Goal: Task Accomplishment & Management: Use online tool/utility

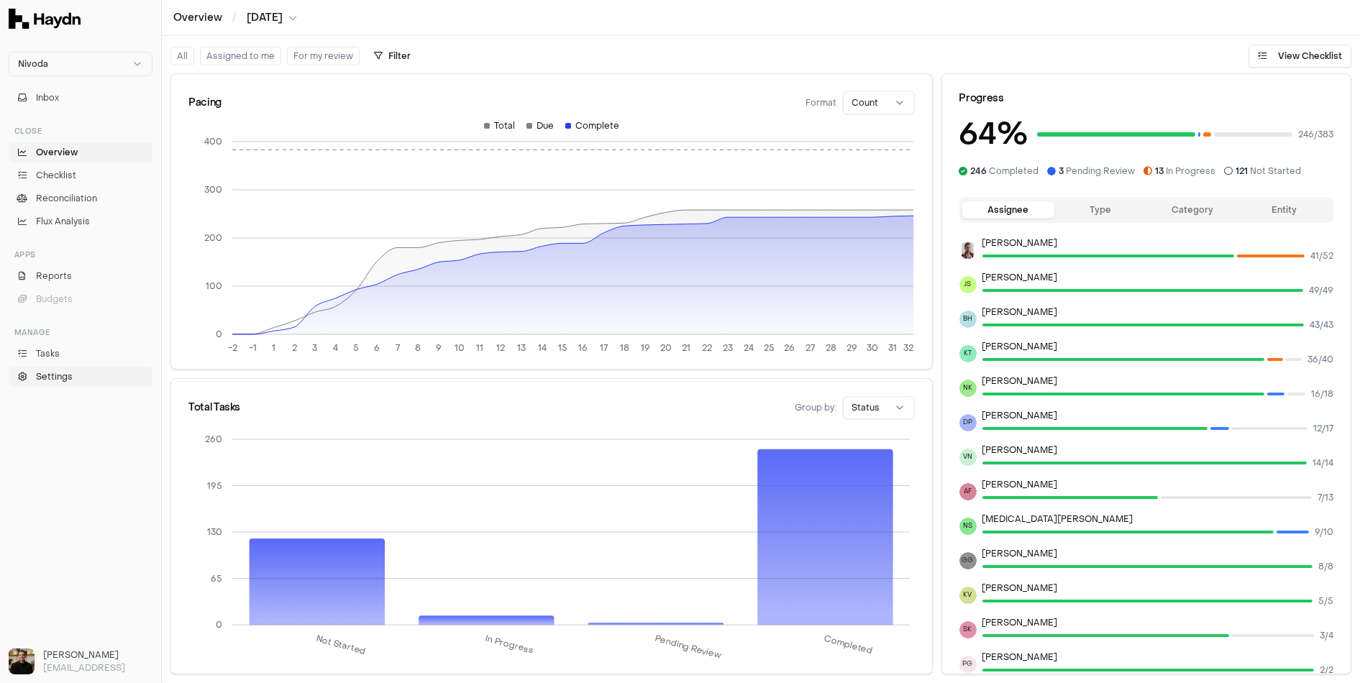
click at [57, 376] on span "Settings" at bounding box center [54, 376] width 37 height 13
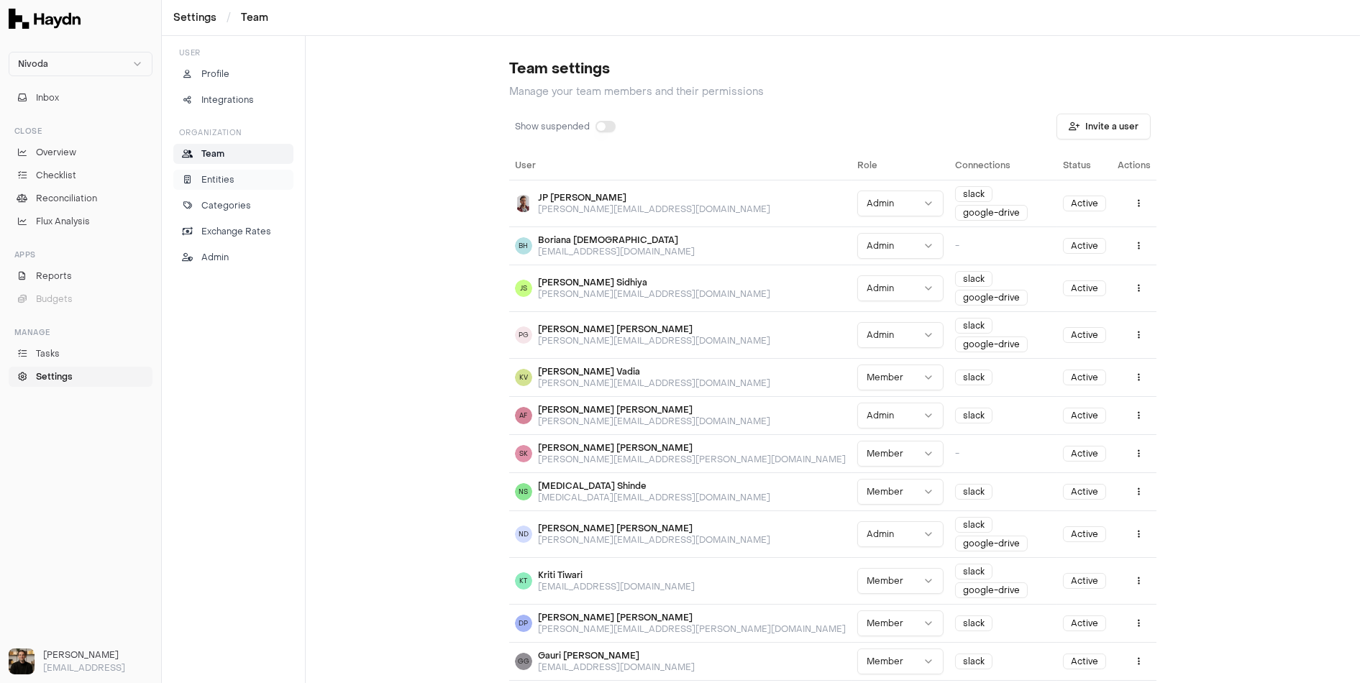
click at [214, 173] on p "Entities" at bounding box center [217, 179] width 33 height 13
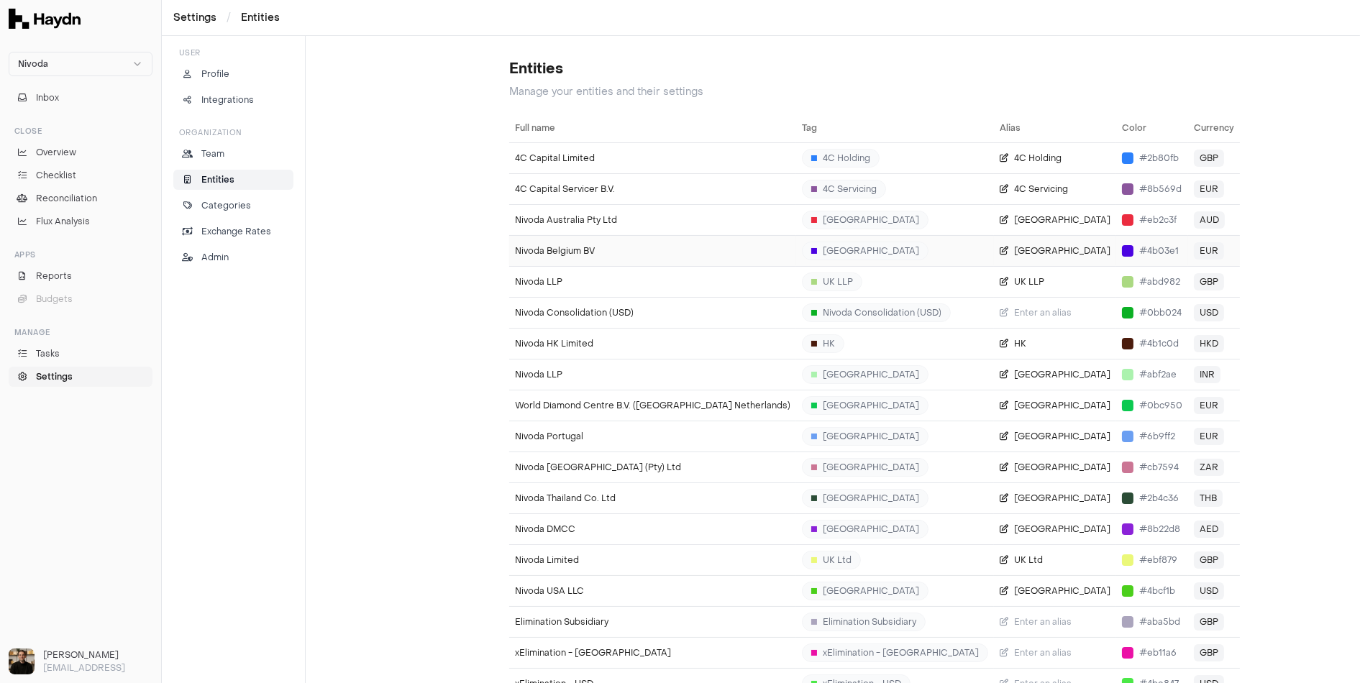
scroll to position [9, 0]
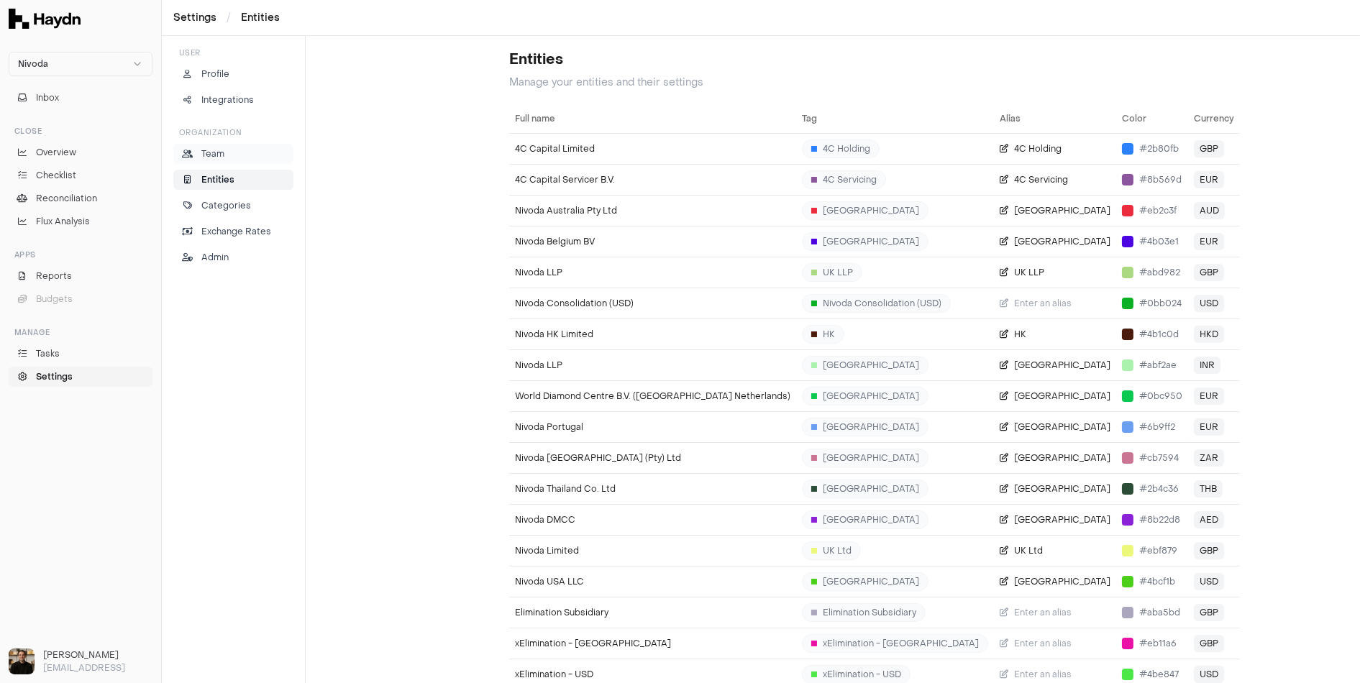
click at [216, 154] on p "Team" at bounding box center [212, 153] width 23 height 13
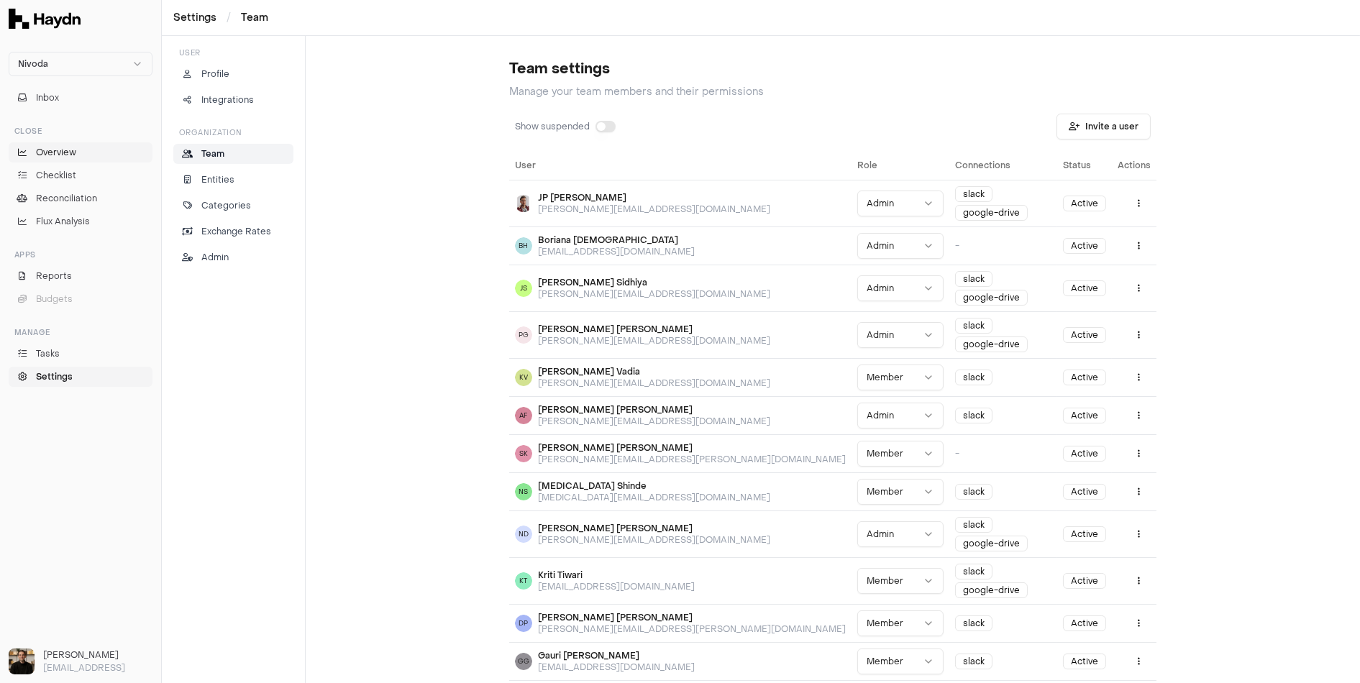
click at [79, 152] on link "Overview" at bounding box center [81, 152] width 144 height 20
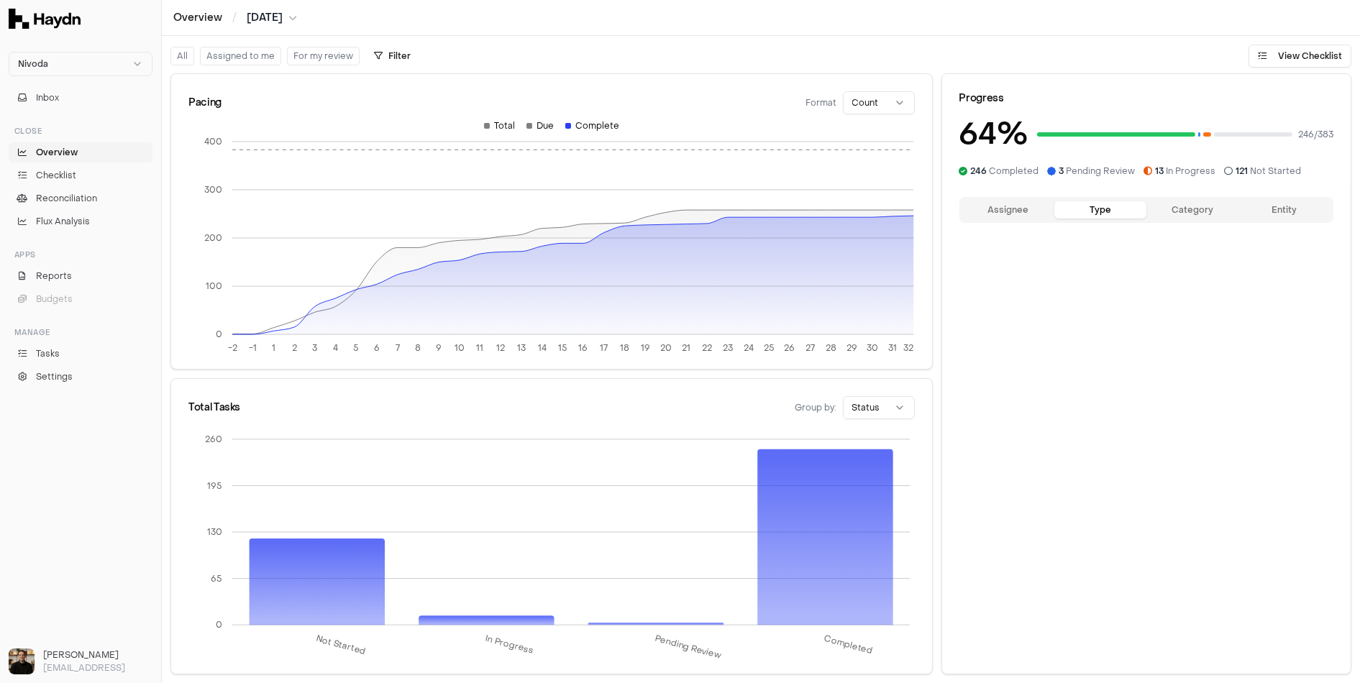
click at [1093, 214] on button "Type" at bounding box center [1101, 209] width 92 height 17
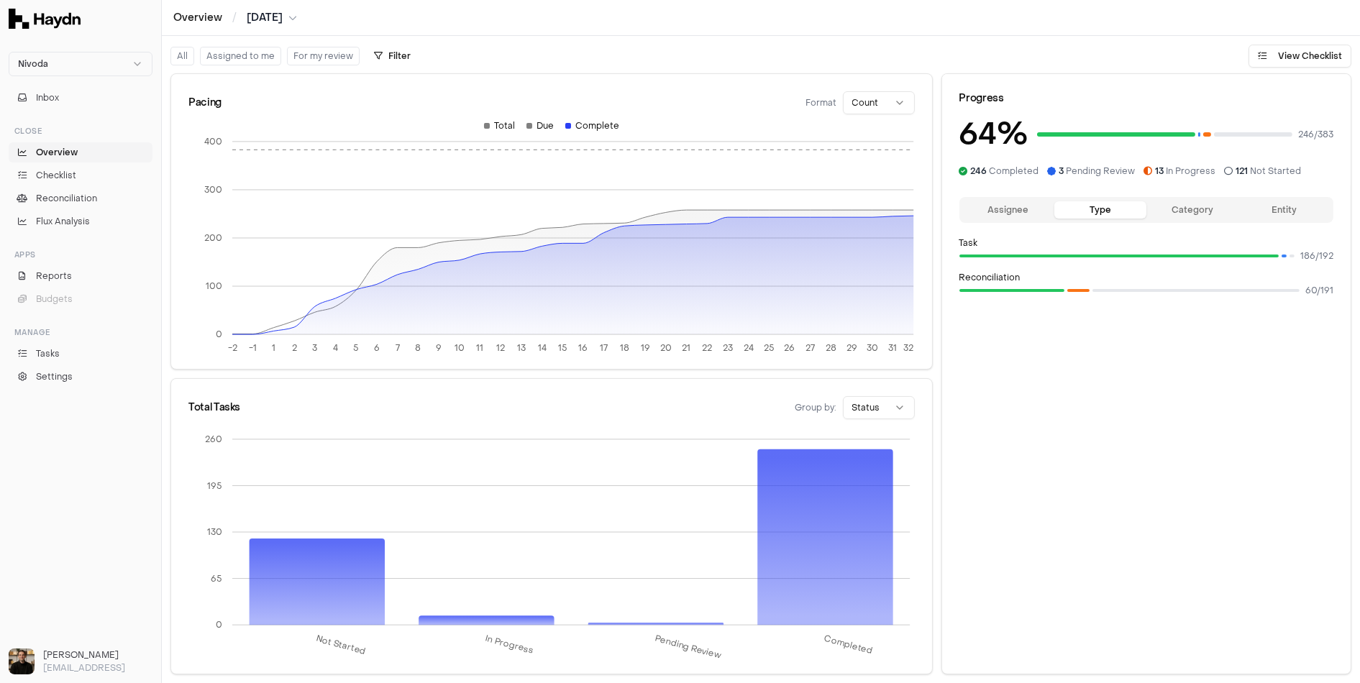
click at [1178, 206] on button "Category" at bounding box center [1193, 209] width 92 height 17
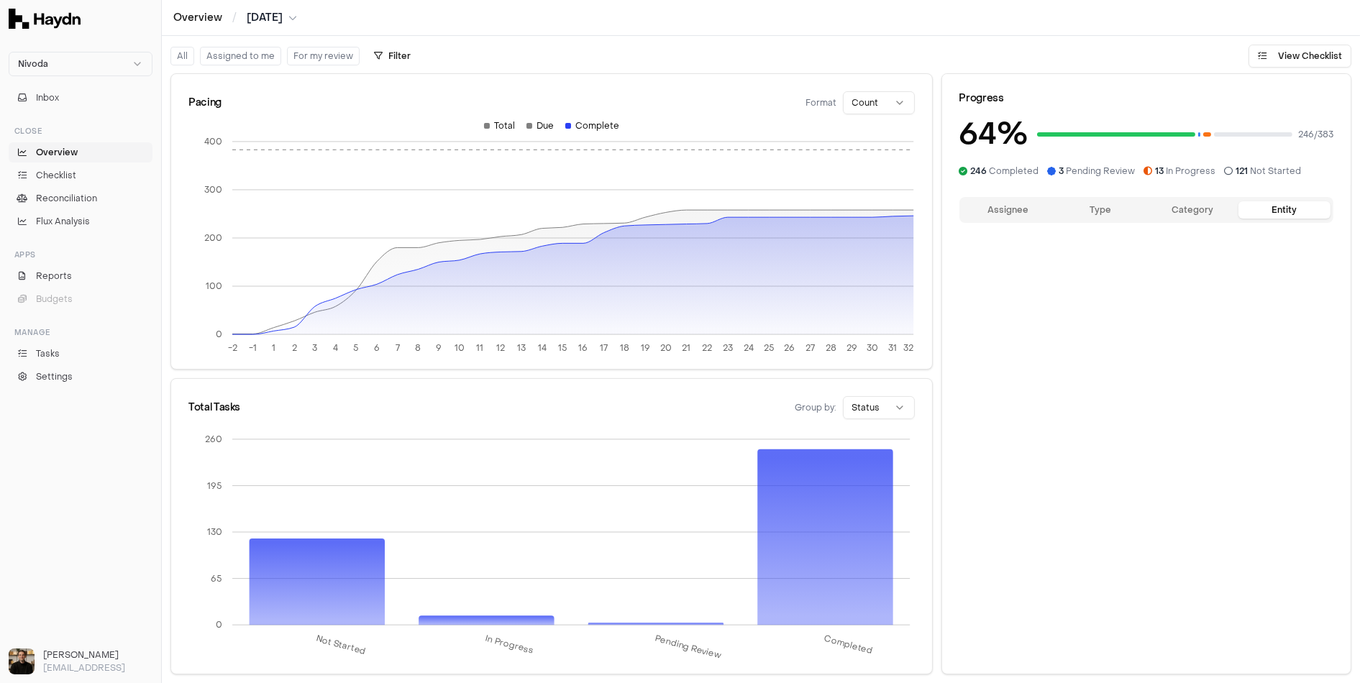
click at [1275, 213] on button "Entity" at bounding box center [1285, 209] width 92 height 17
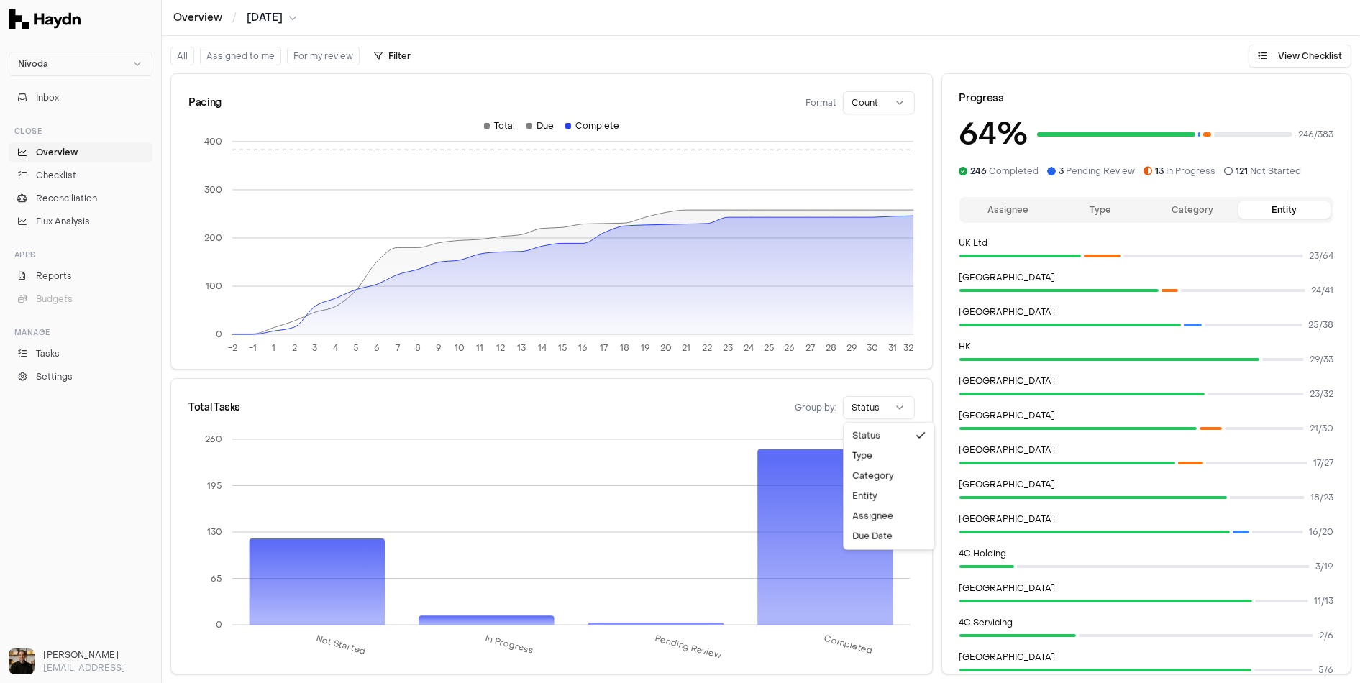
click at [874, 411] on html "Nivoda Inbox Close Overview Checklist Reconciliation Flux Analysis Apps Reports…" at bounding box center [680, 341] width 1360 height 683
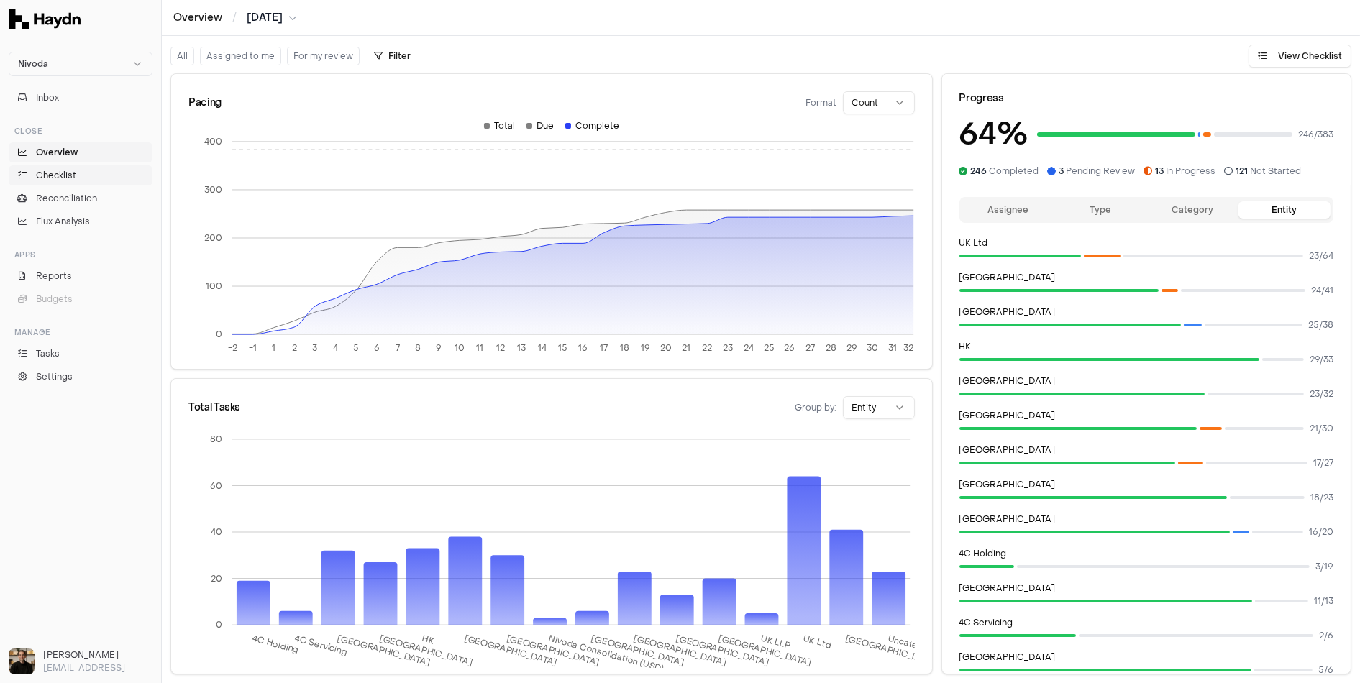
click at [82, 175] on link "Checklist" at bounding box center [81, 175] width 144 height 20
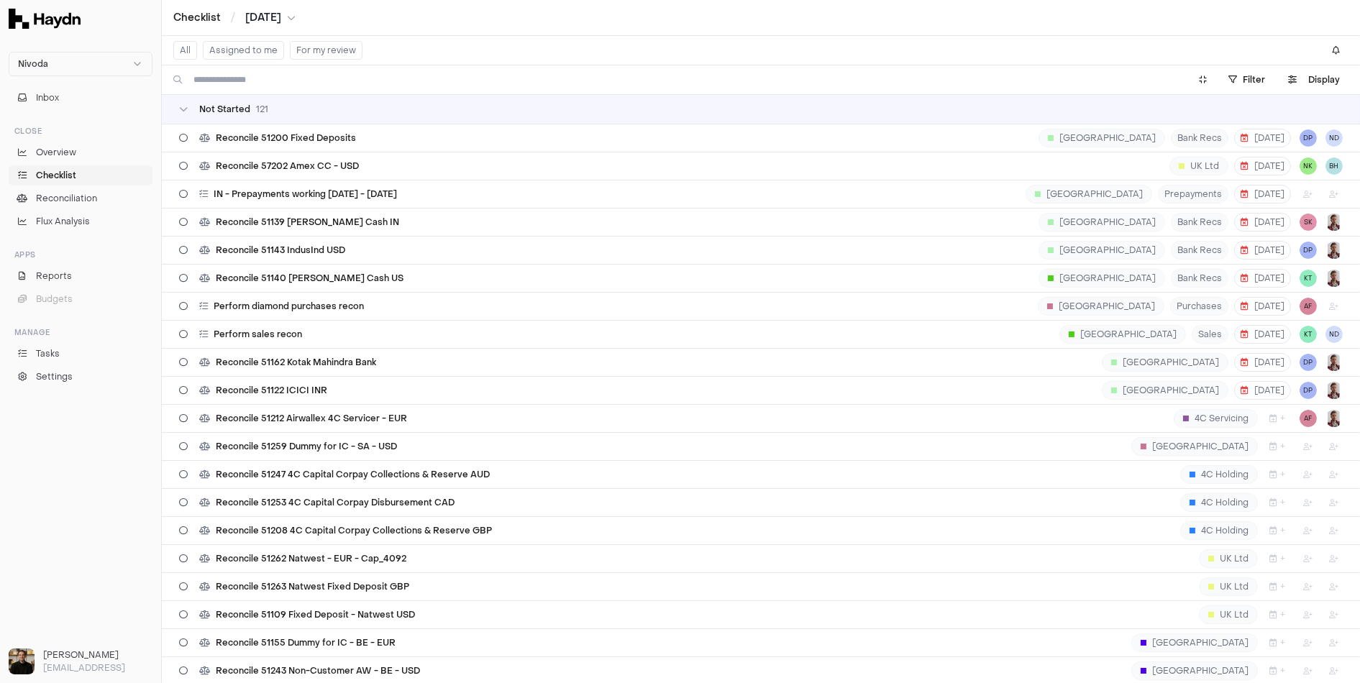
click at [196, 114] on td "Not Started 121" at bounding box center [761, 109] width 1198 height 29
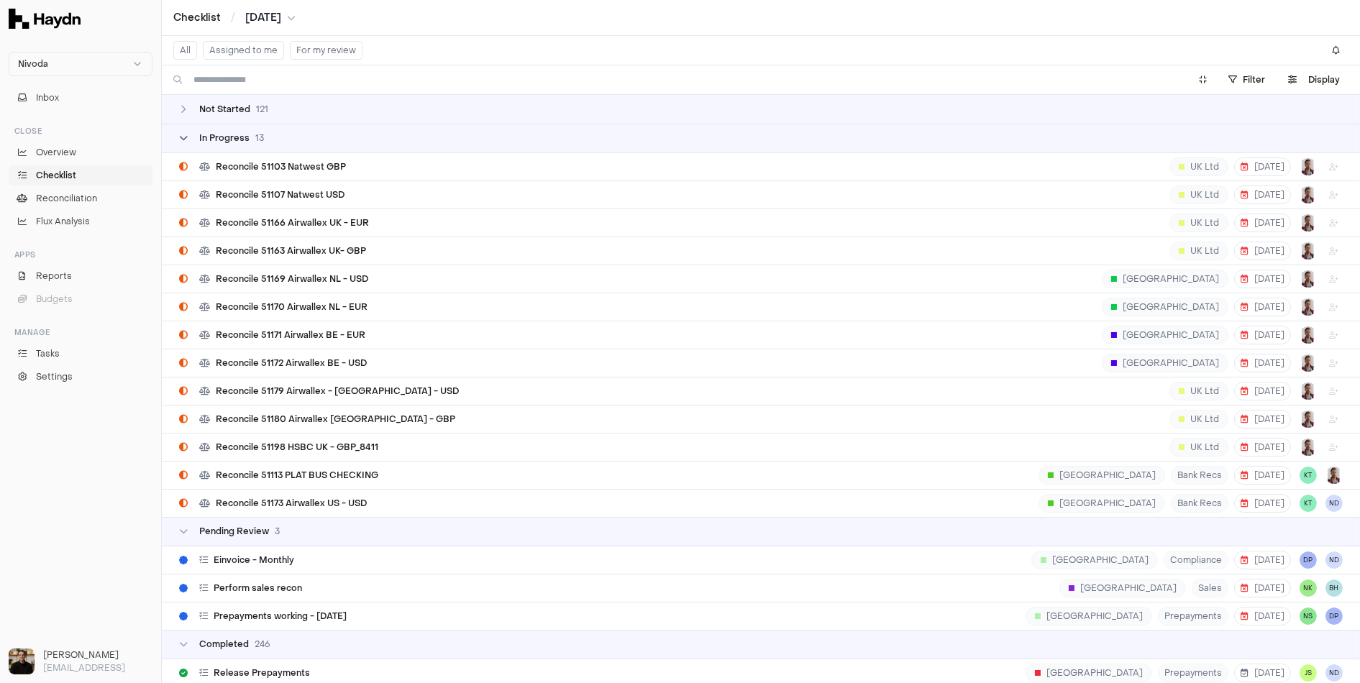
click at [197, 141] on div "In Progress 13" at bounding box center [221, 138] width 85 height 12
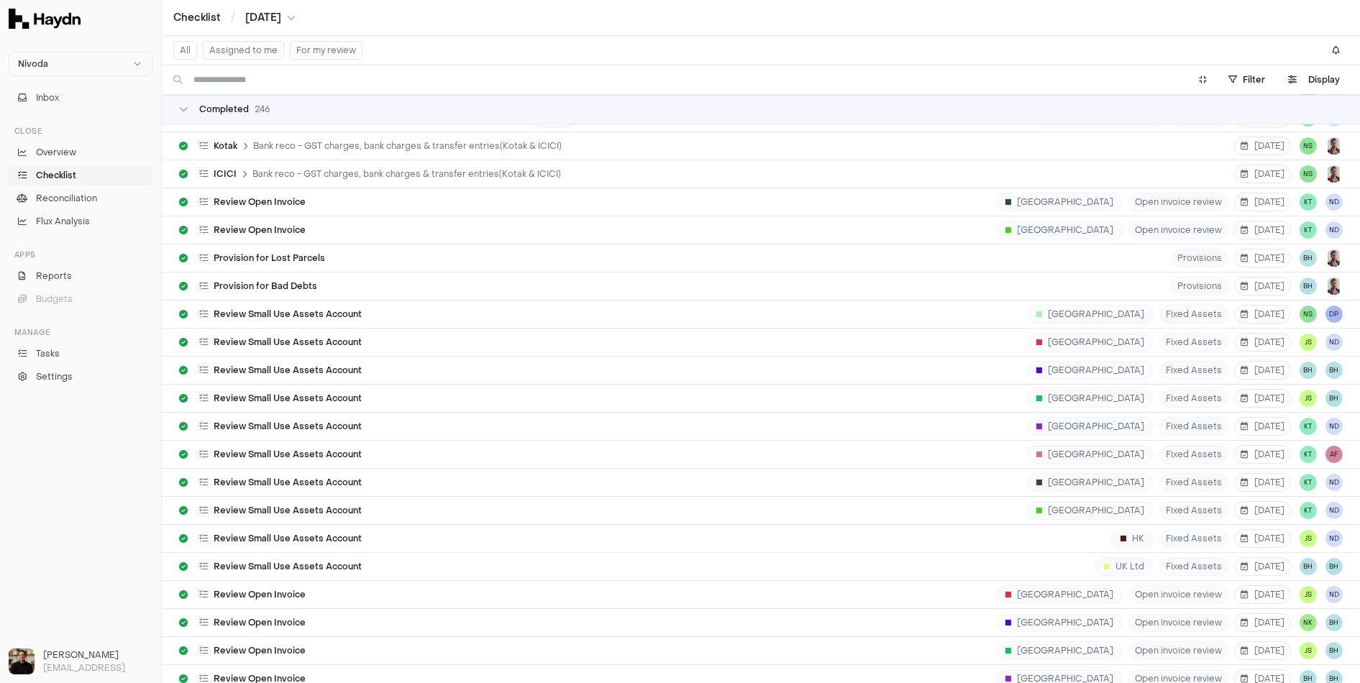
scroll to position [473, 0]
click at [281, 476] on span "Review Small Use Assets Account" at bounding box center [288, 482] width 148 height 12
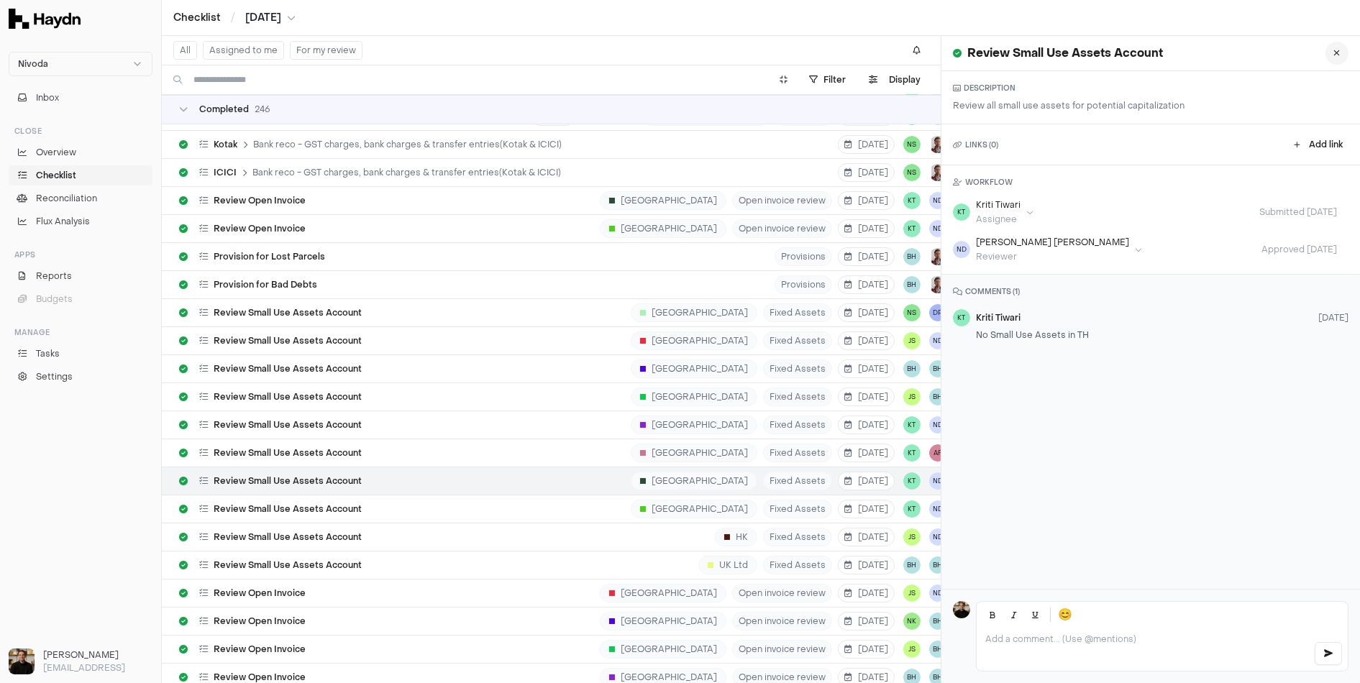
click at [1338, 54] on icon at bounding box center [1337, 53] width 6 height 9
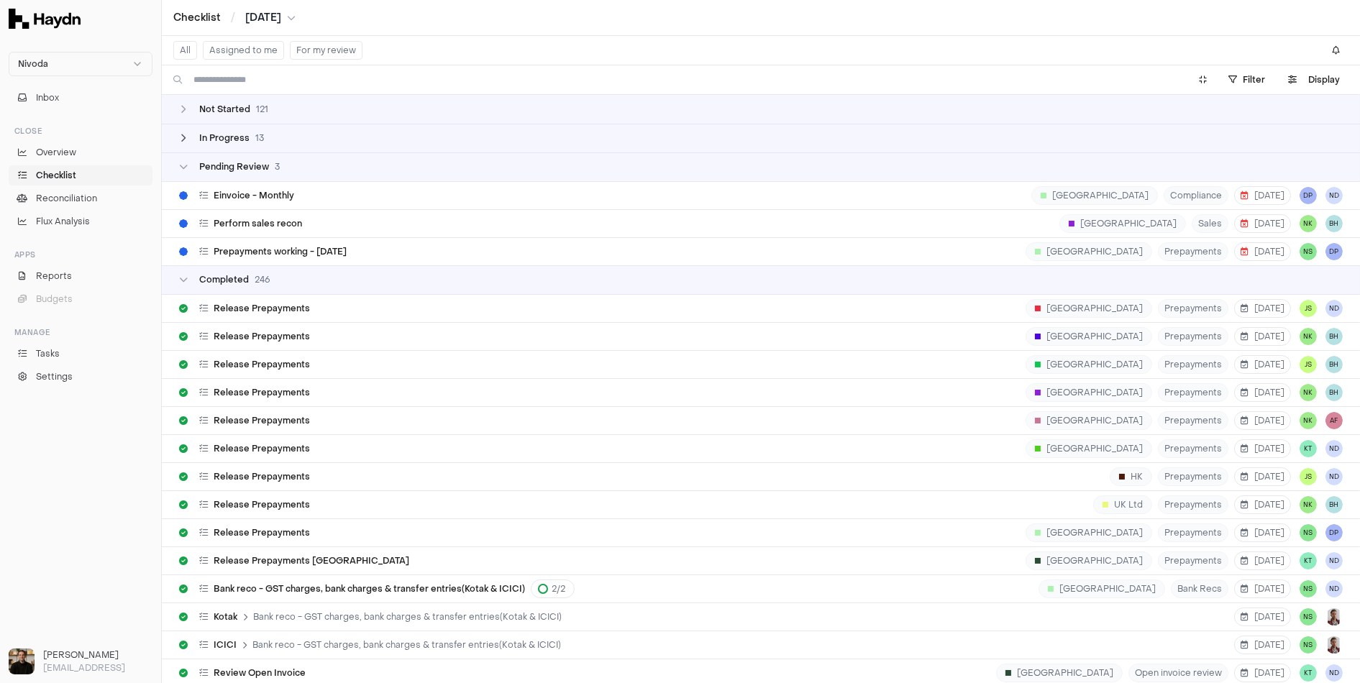
click at [232, 136] on span "In Progress" at bounding box center [224, 138] width 50 height 12
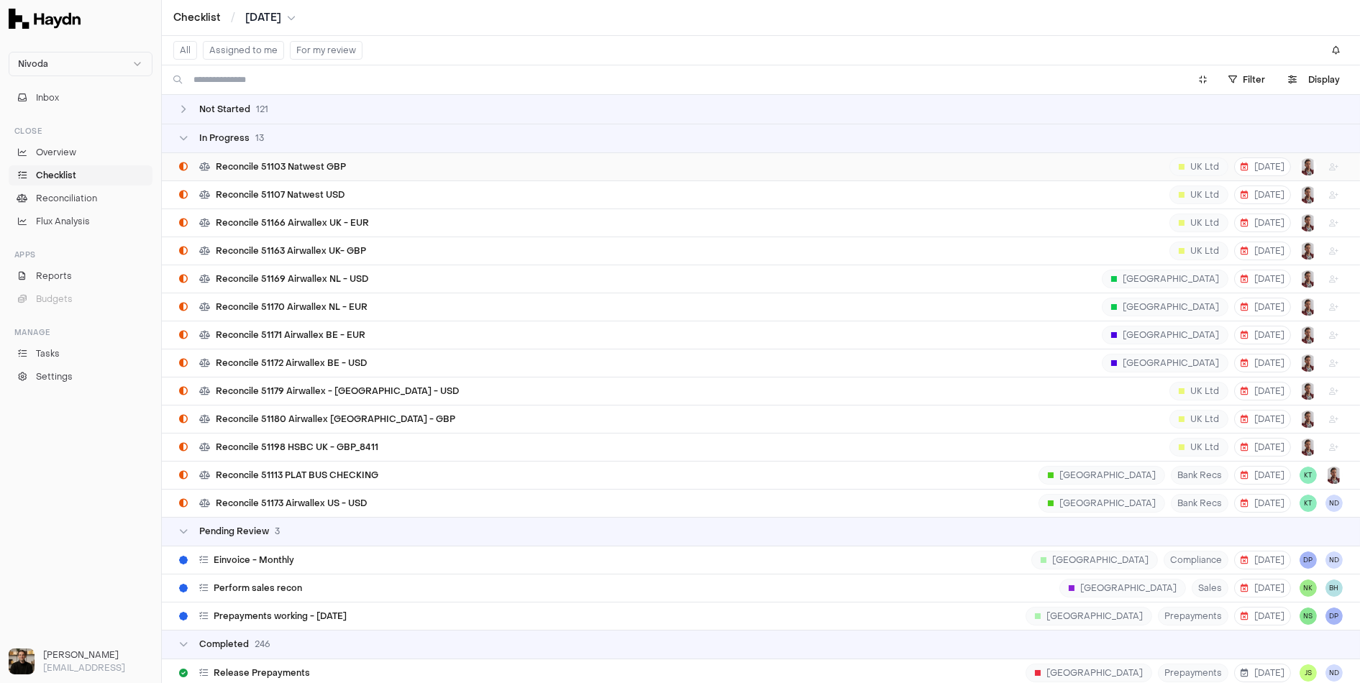
click at [242, 165] on span "Reconcile 51103 Natwest GBP" at bounding box center [281, 167] width 130 height 12
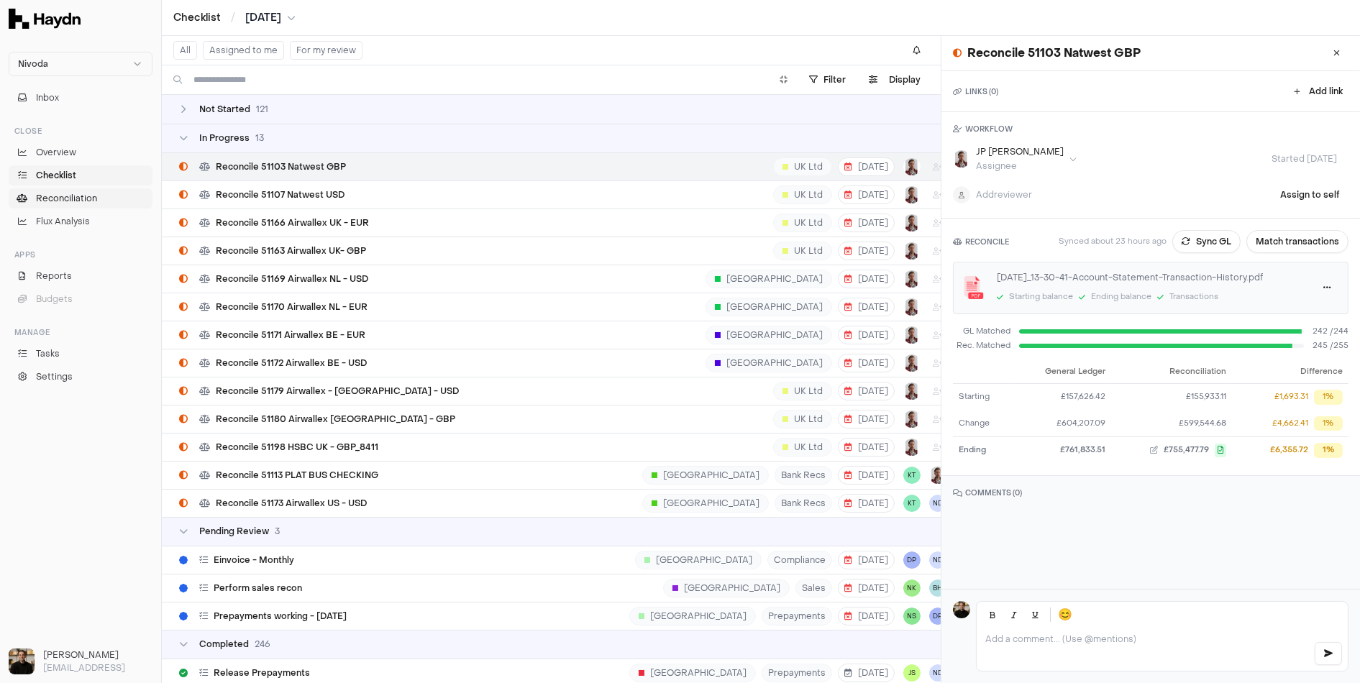
click at [60, 197] on span "Reconciliation" at bounding box center [66, 198] width 61 height 13
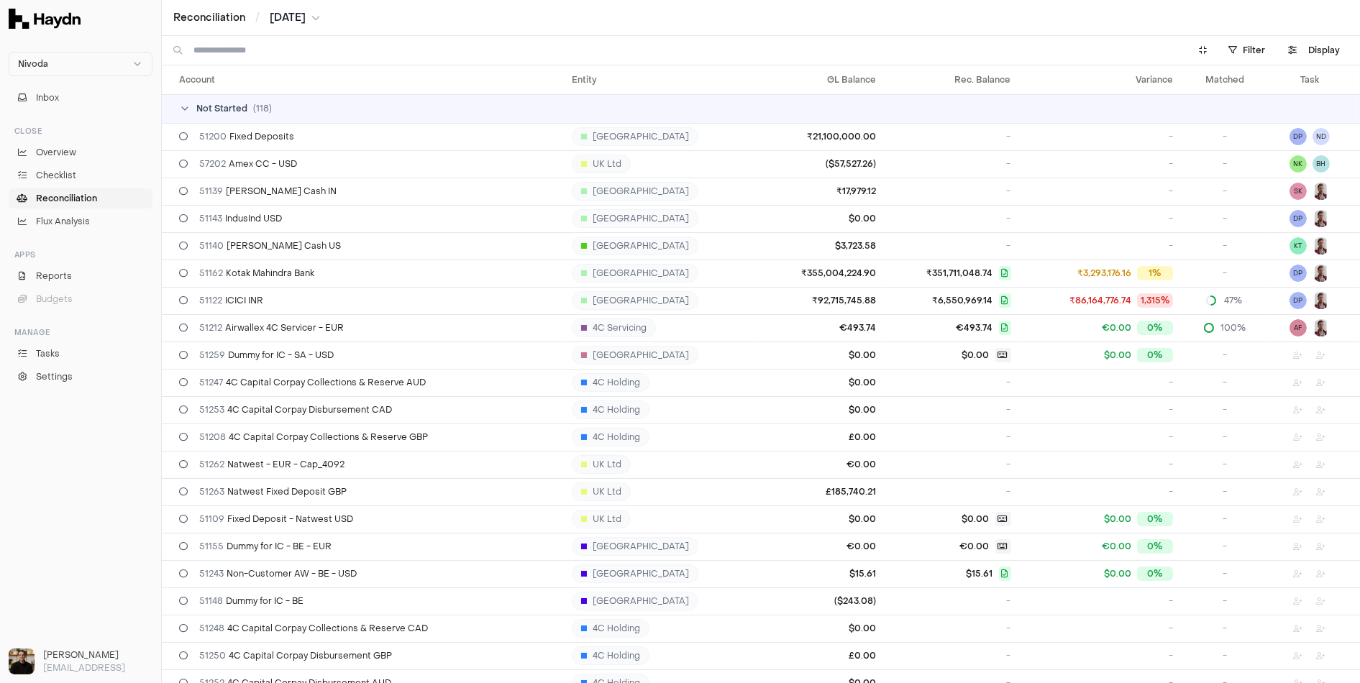
click at [188, 104] on icon at bounding box center [185, 109] width 12 height 12
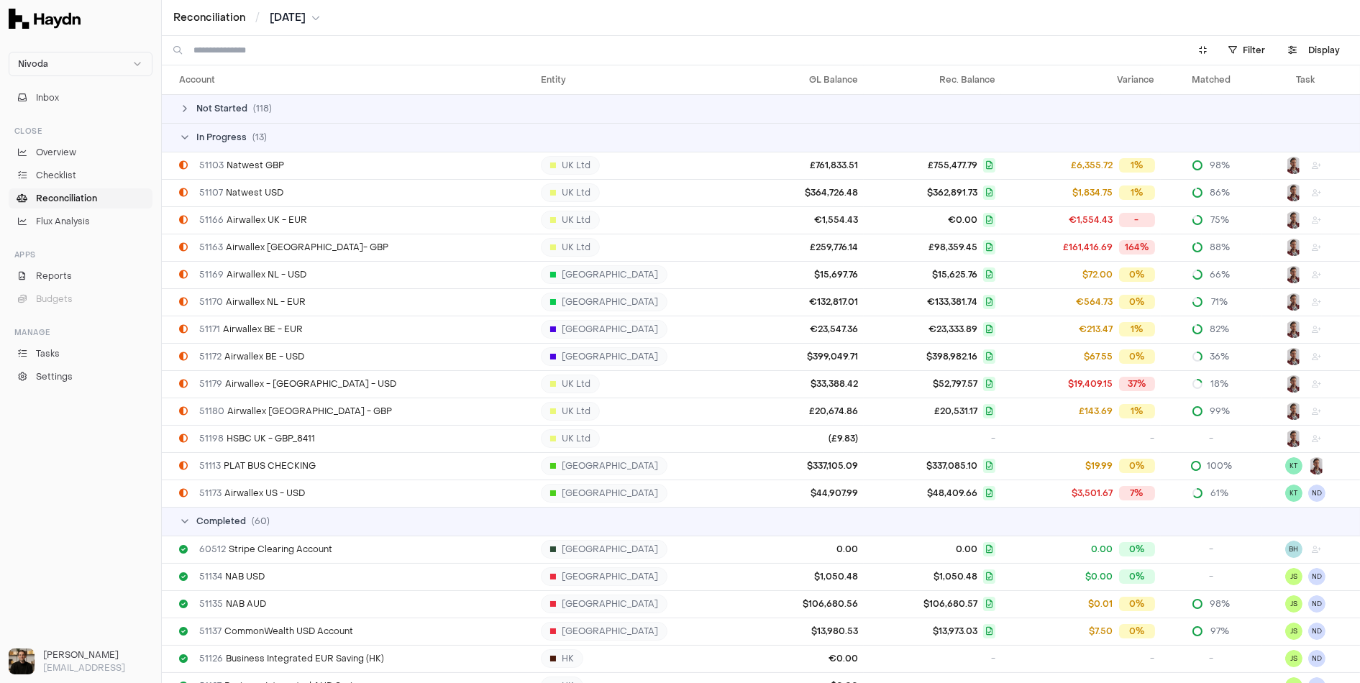
click at [190, 132] on icon at bounding box center [185, 138] width 12 height 12
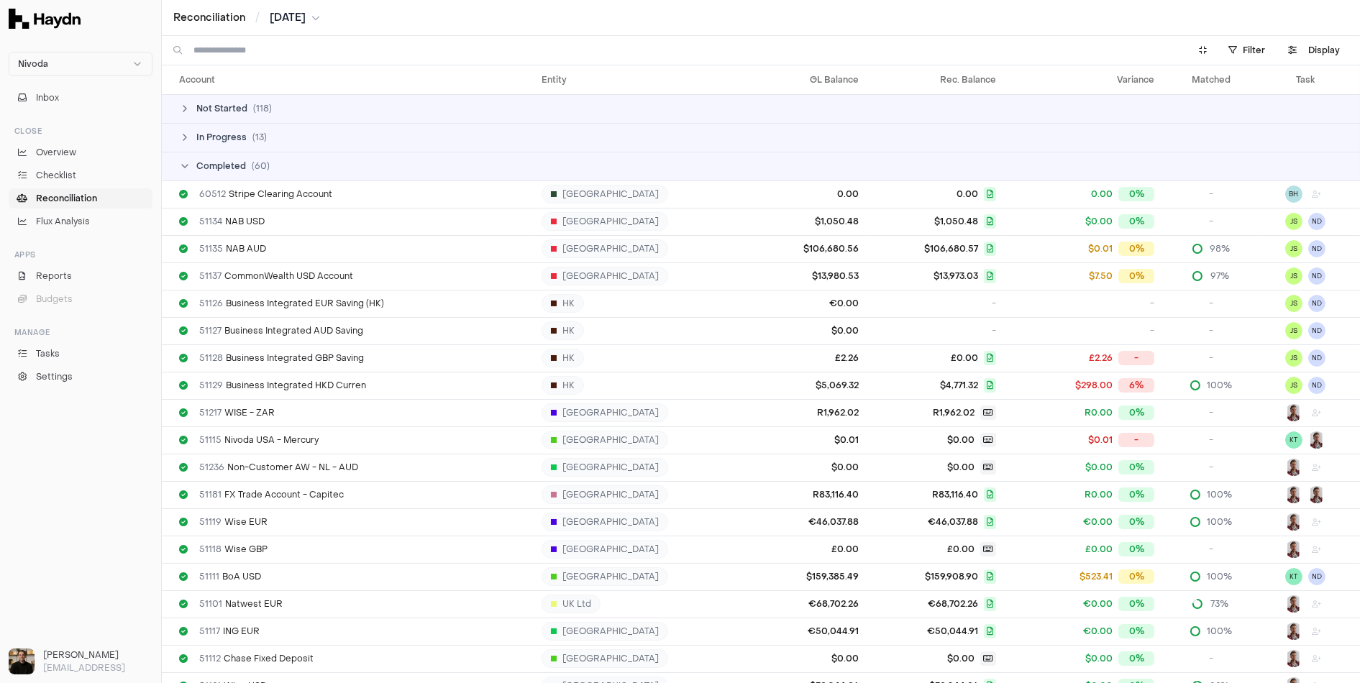
click at [191, 161] on div "Completed ( 60 )" at bounding box center [766, 166] width 1175 height 12
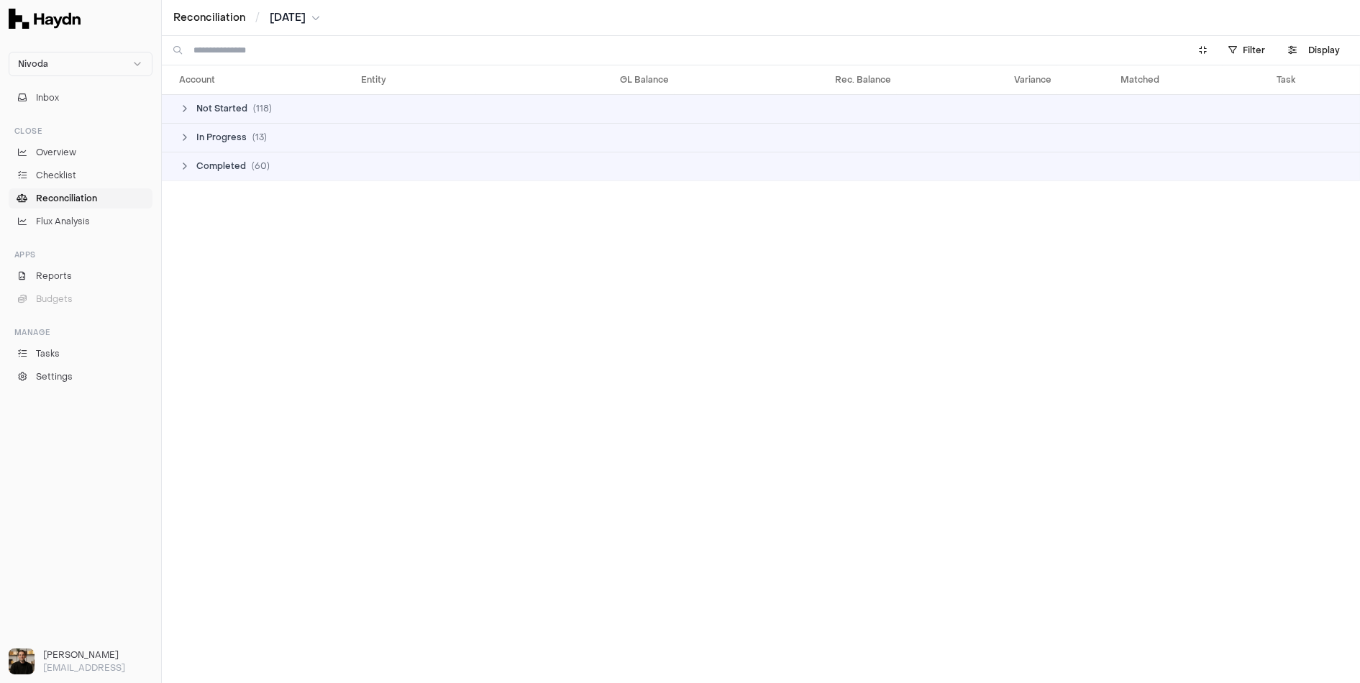
click at [191, 161] on div "Completed ( 60 )" at bounding box center [766, 166] width 1175 height 12
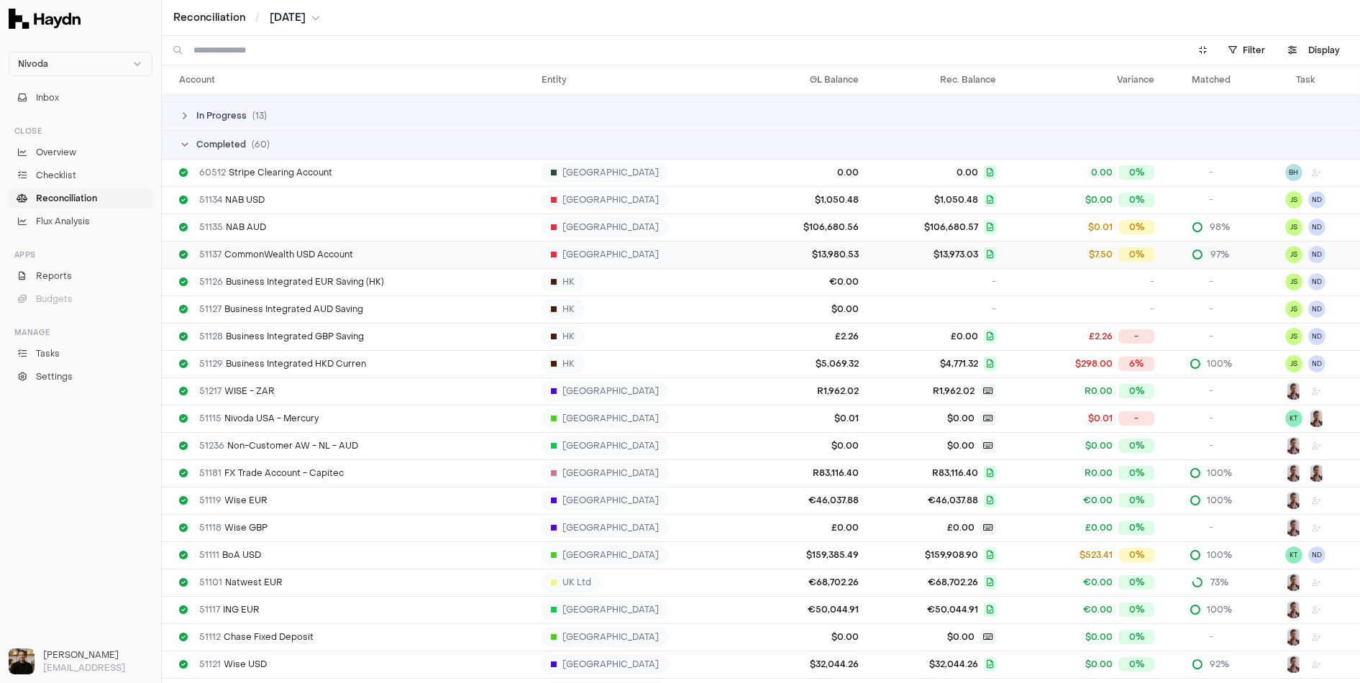
scroll to position [19, 0]
click at [191, 148] on div "Completed ( 60 )" at bounding box center [766, 147] width 1175 height 12
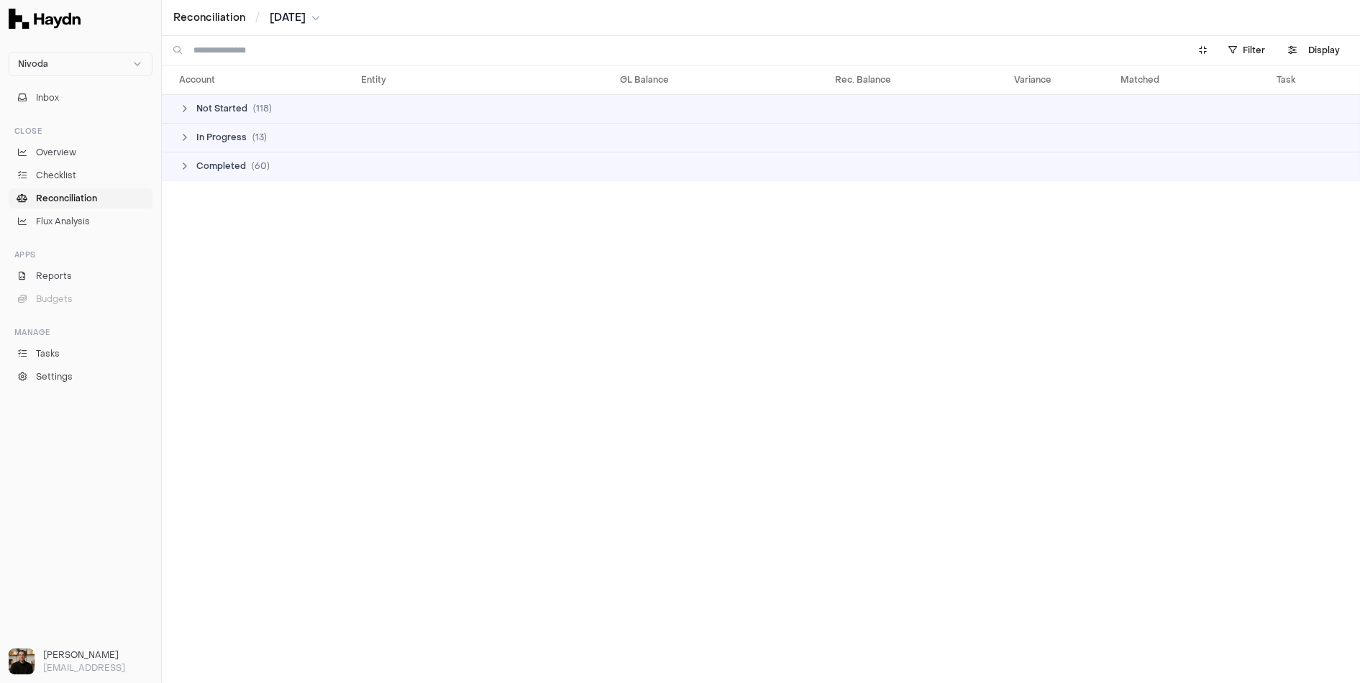
click at [196, 165] on span "Completed" at bounding box center [221, 166] width 50 height 12
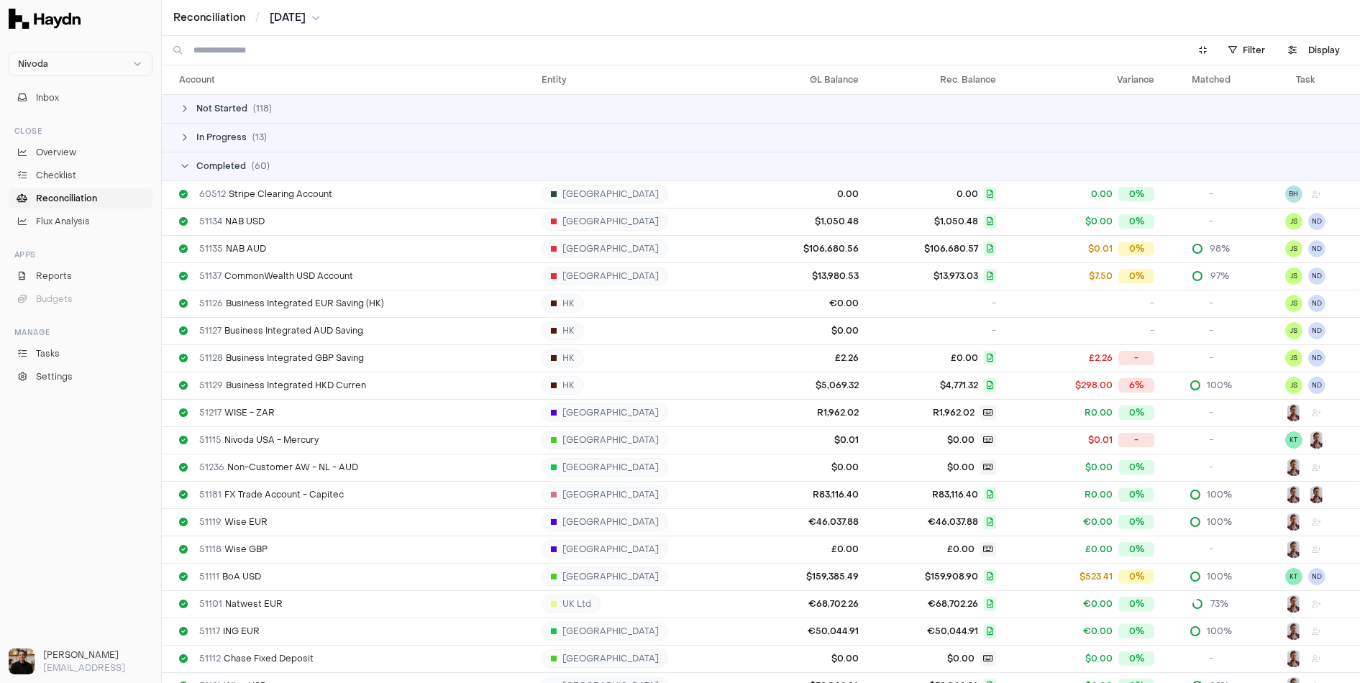
click at [281, 47] on input at bounding box center [683, 50] width 978 height 29
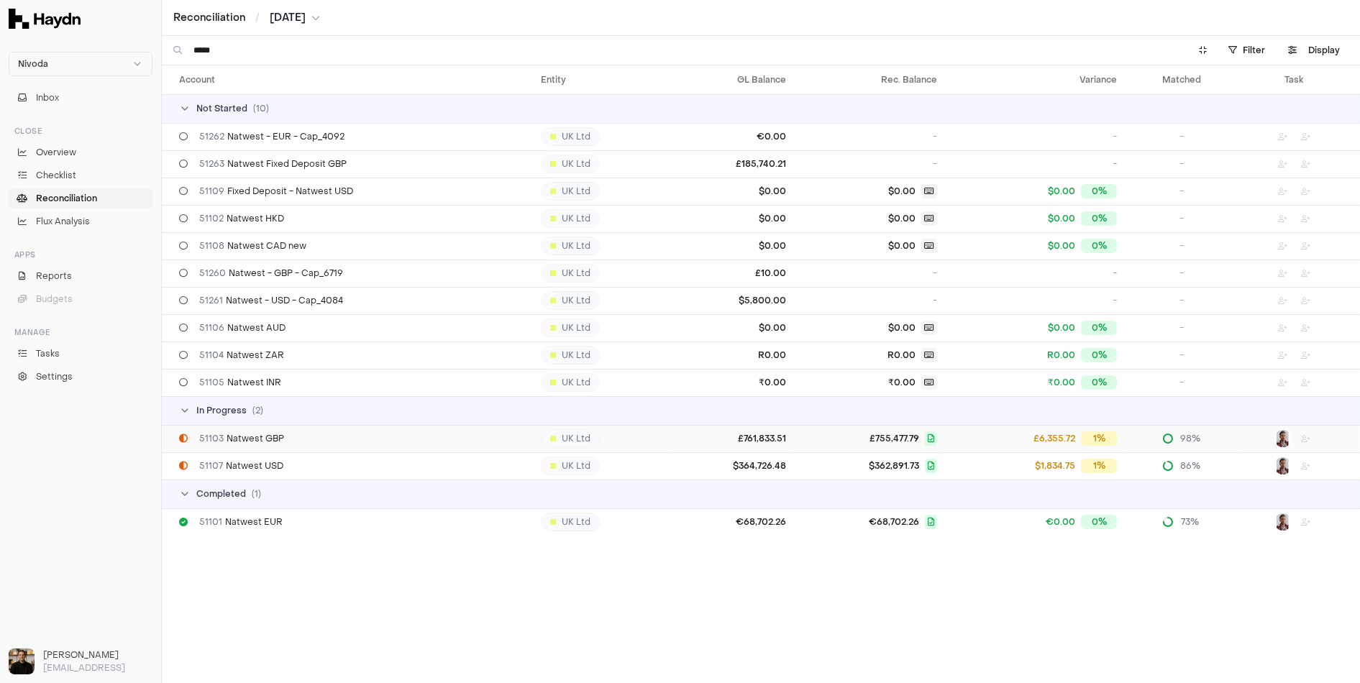
type input "*****"
click at [266, 441] on span "51103 Natwest GBP" at bounding box center [241, 439] width 85 height 12
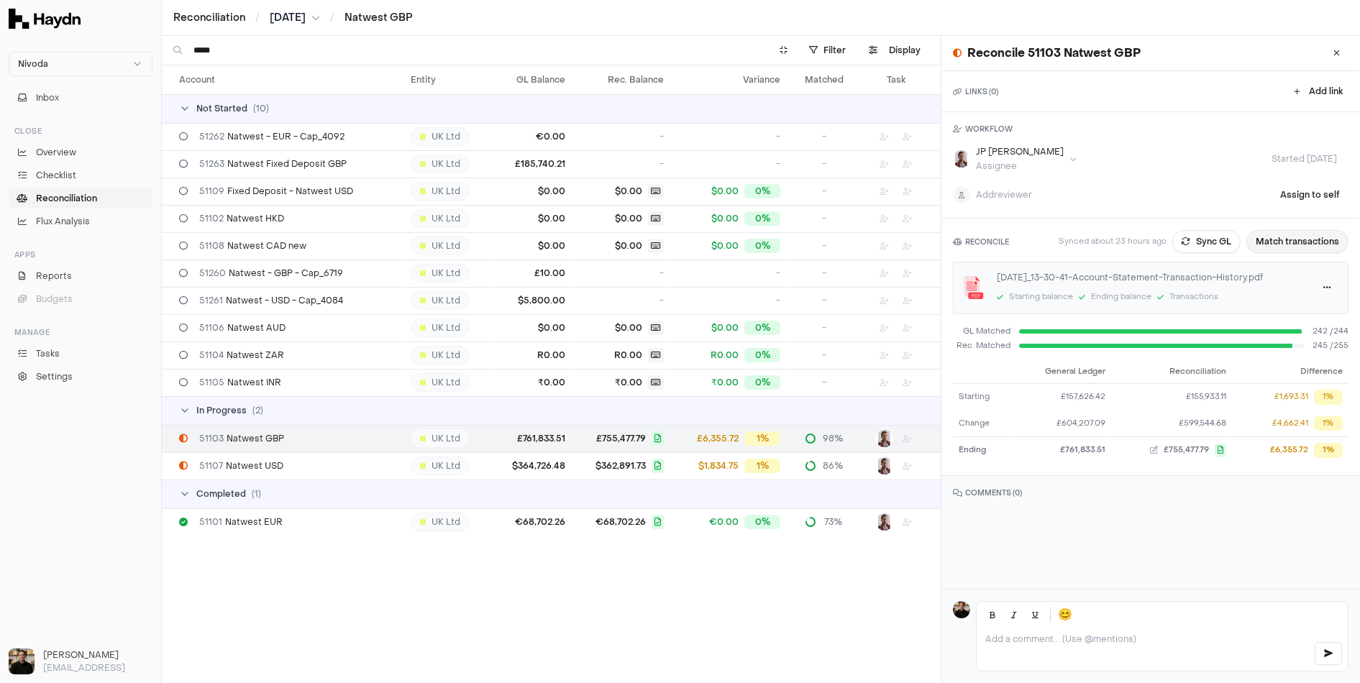
click at [1293, 240] on button "Match transactions" at bounding box center [1298, 241] width 102 height 23
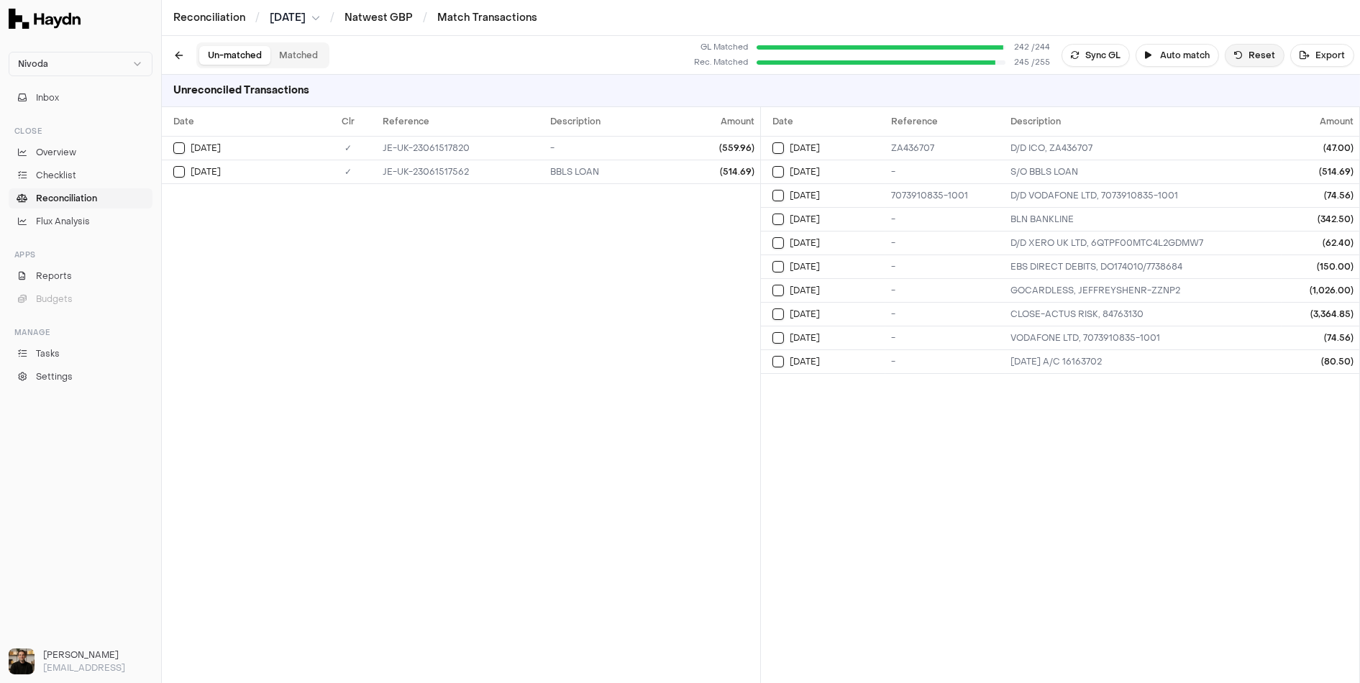
click at [1252, 58] on button "Reset" at bounding box center [1255, 55] width 60 height 23
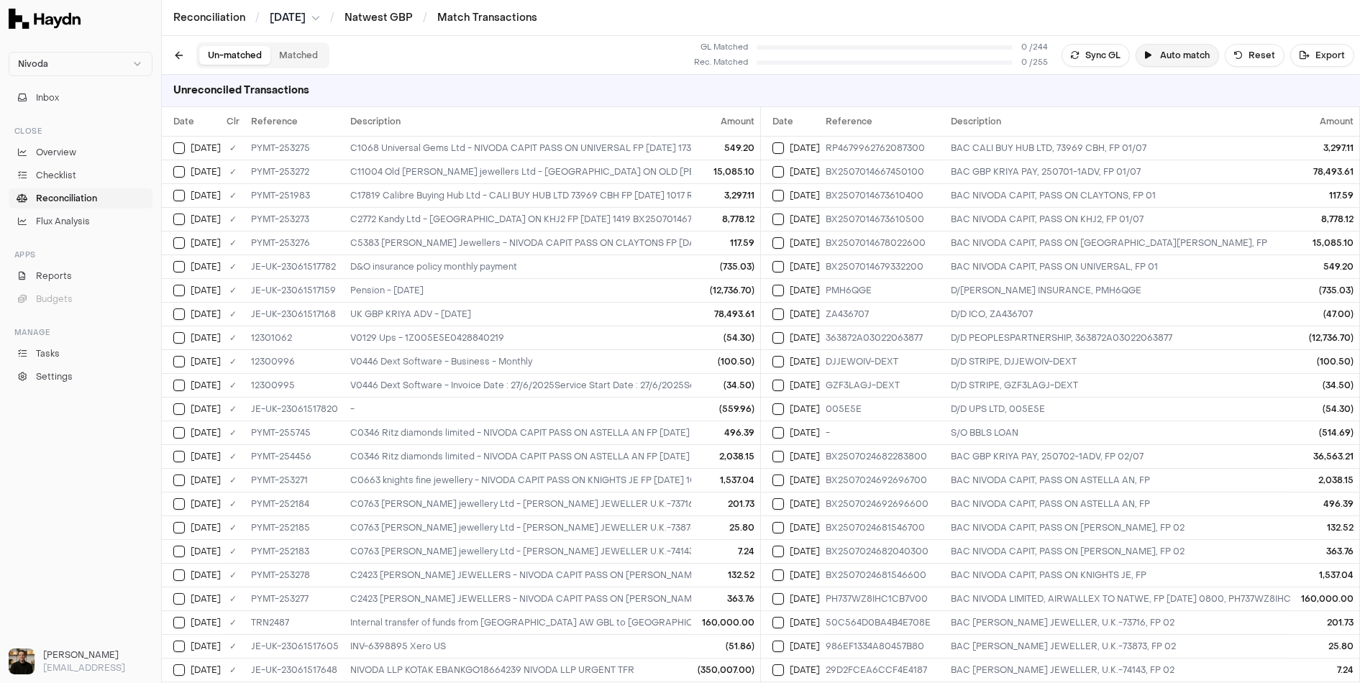
click at [1169, 56] on button "Auto match" at bounding box center [1177, 55] width 83 height 23
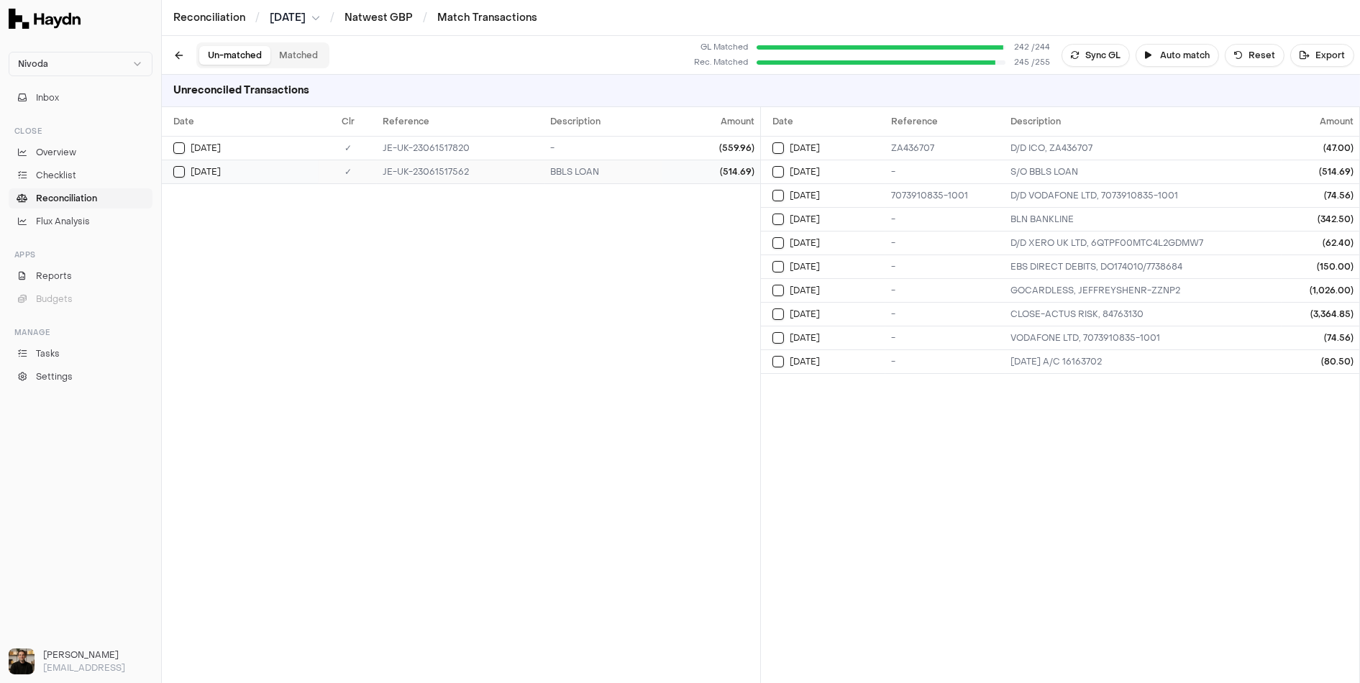
click at [496, 169] on div "JE-UK-23061517562" at bounding box center [461, 172] width 156 height 12
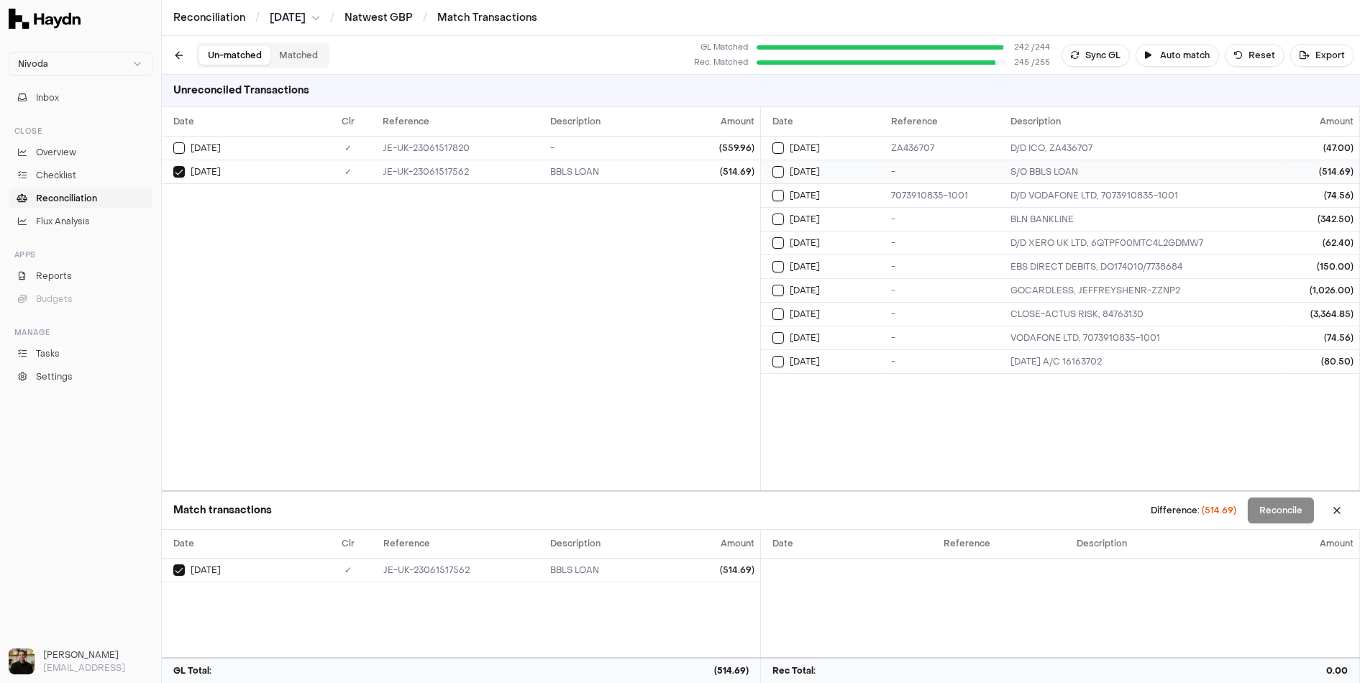
click at [1106, 162] on td "S/O BBLS LOAN" at bounding box center [1144, 172] width 276 height 24
click at [1266, 528] on div "Match transactions Difference: 0.00 Reconcile" at bounding box center [761, 511] width 1198 height 38
click at [1275, 517] on button "Reconcile" at bounding box center [1281, 511] width 66 height 26
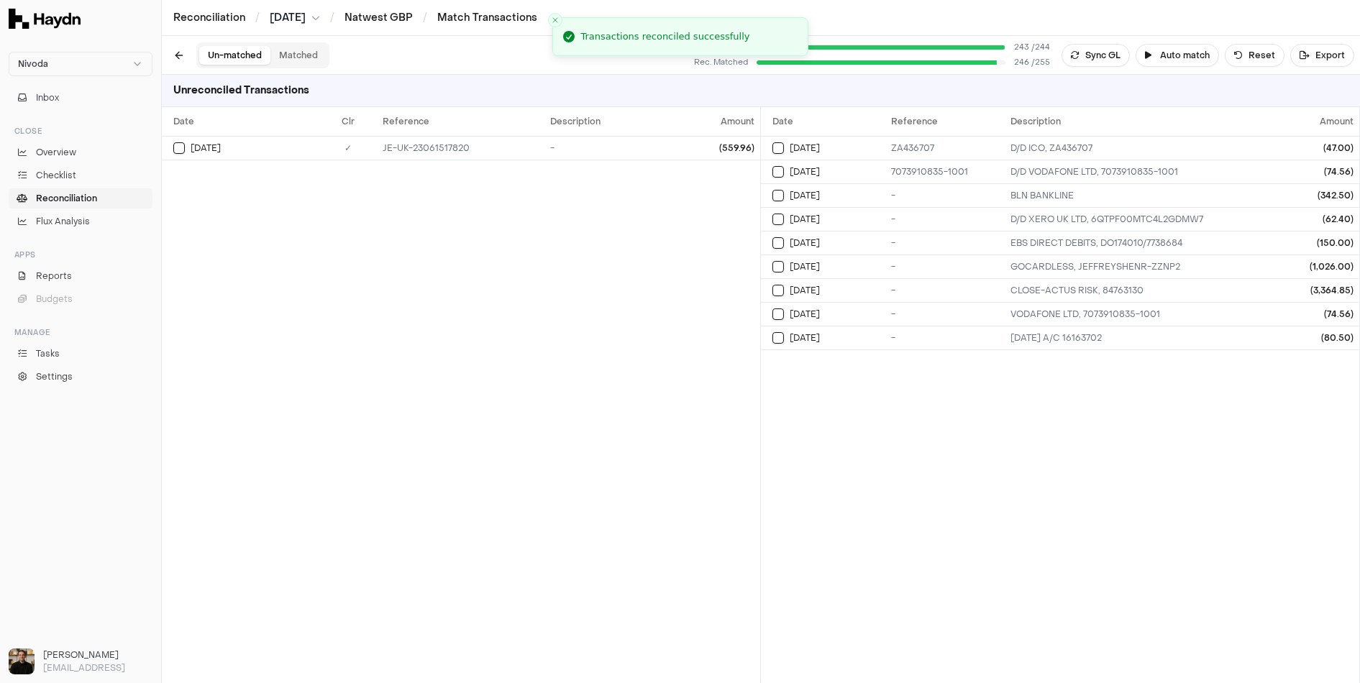
click at [304, 58] on button "Matched" at bounding box center [298, 55] width 56 height 19
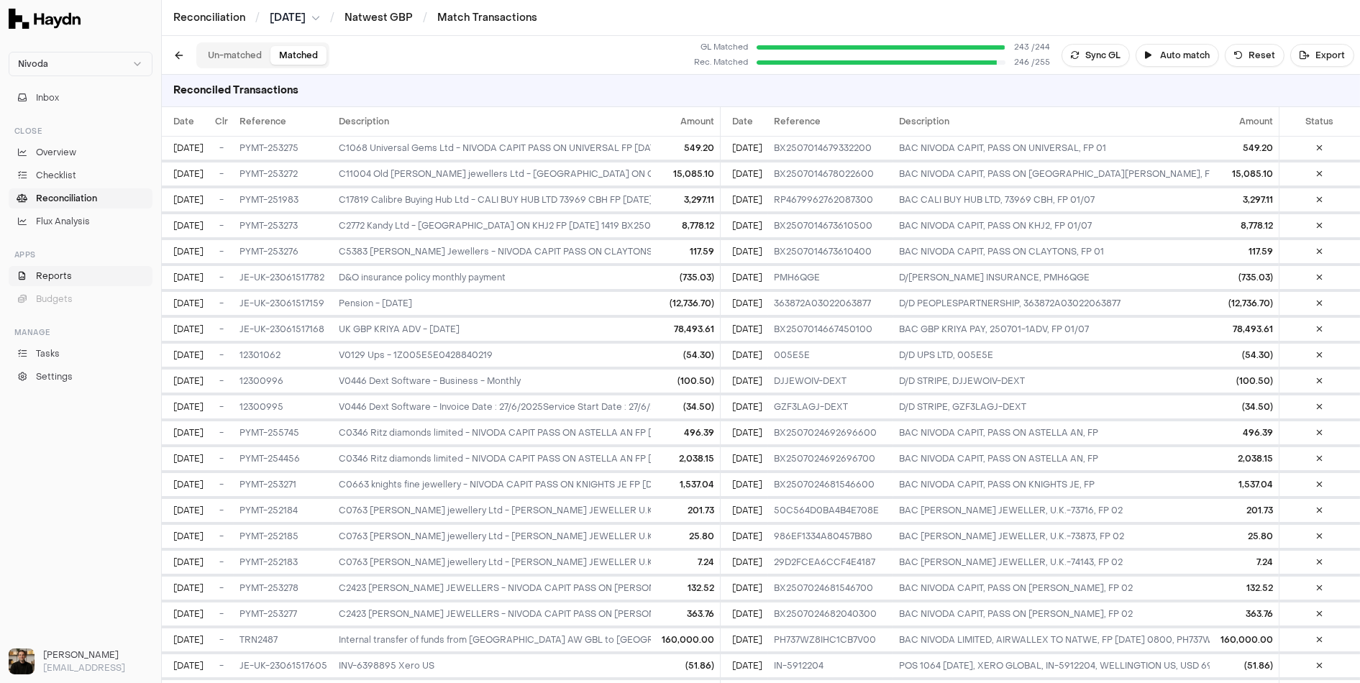
click at [60, 273] on span "Reports" at bounding box center [54, 276] width 36 height 13
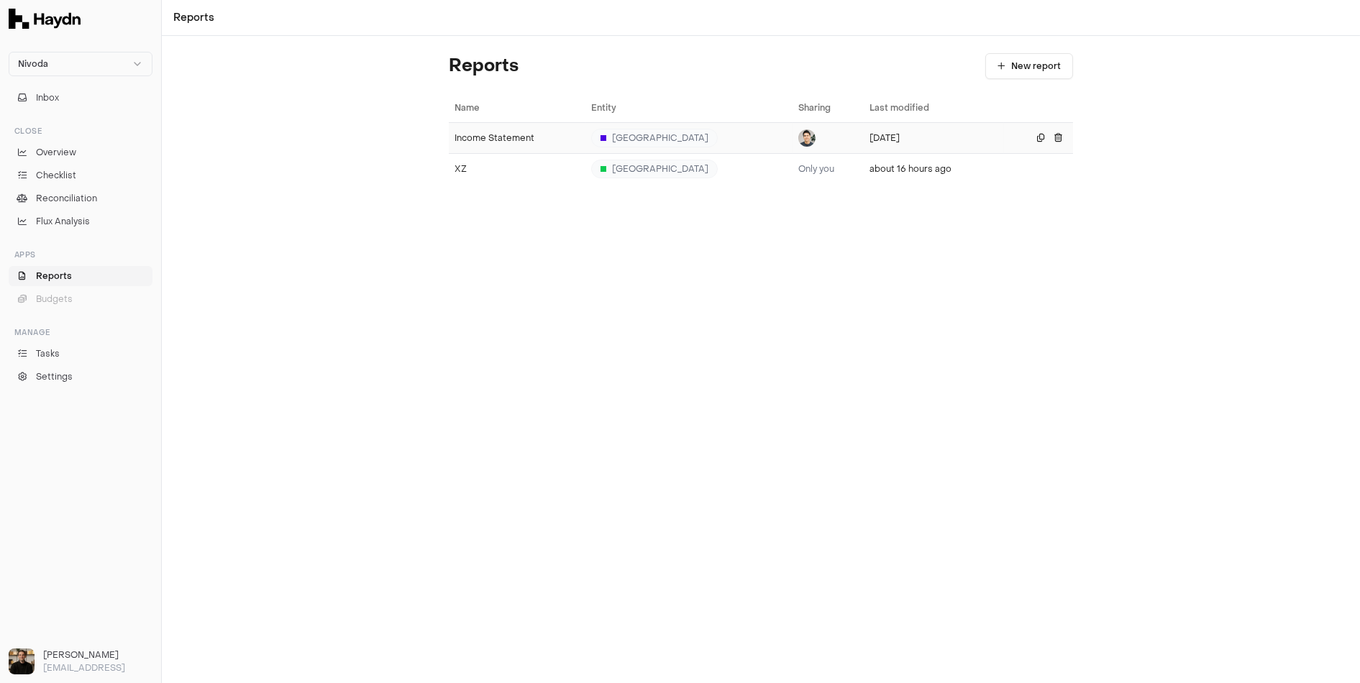
click at [481, 134] on div "Income Statement" at bounding box center [517, 138] width 125 height 12
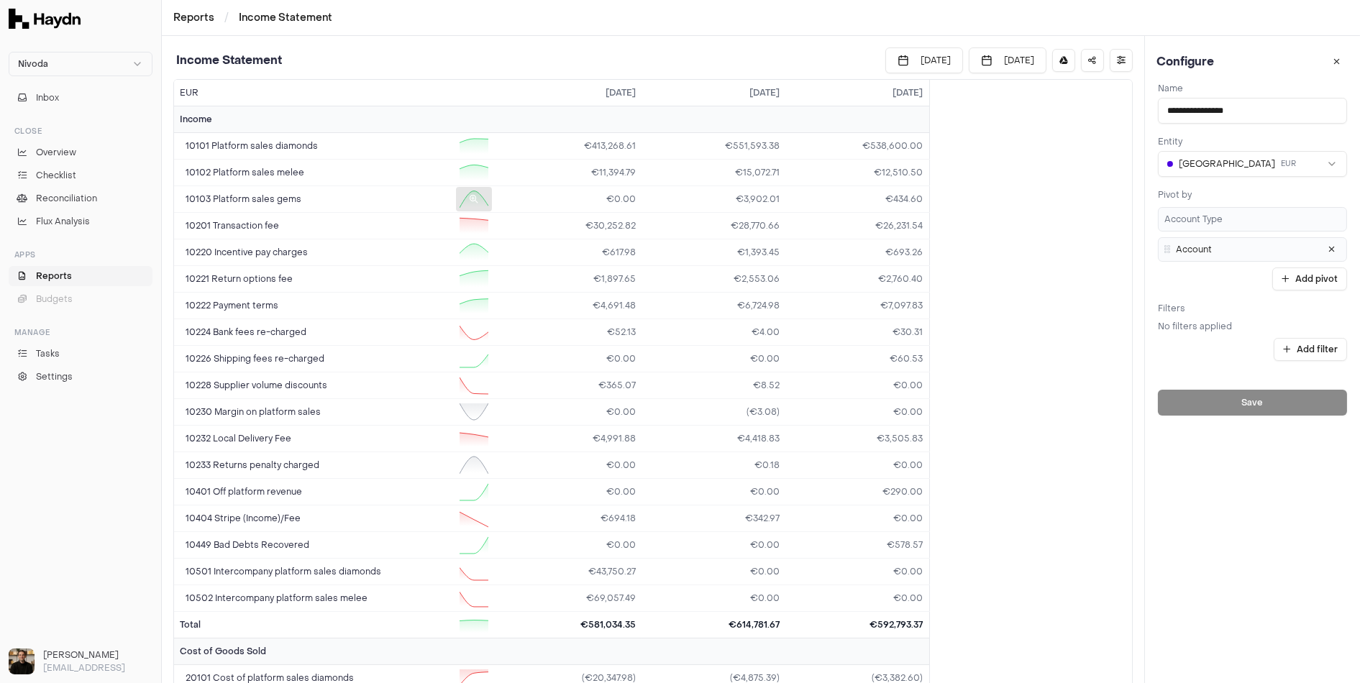
click at [474, 192] on div at bounding box center [474, 199] width 36 height 24
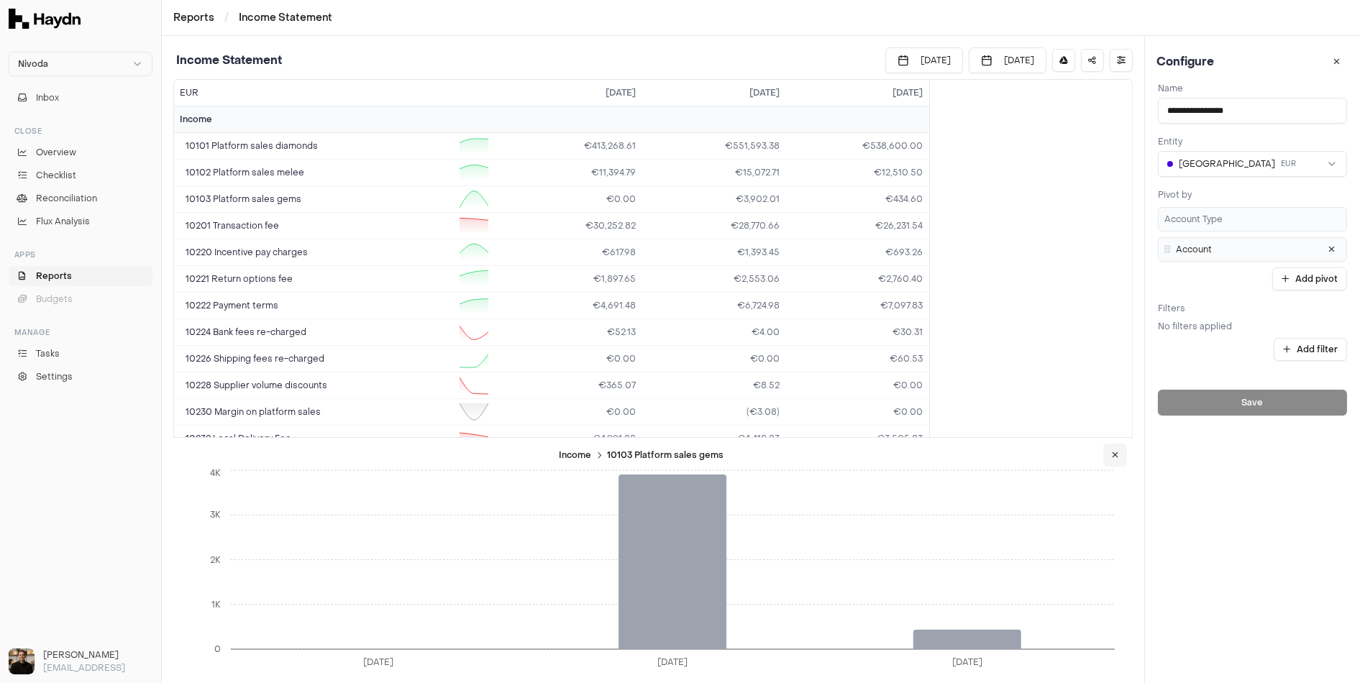
click at [1113, 454] on icon at bounding box center [1115, 455] width 6 height 9
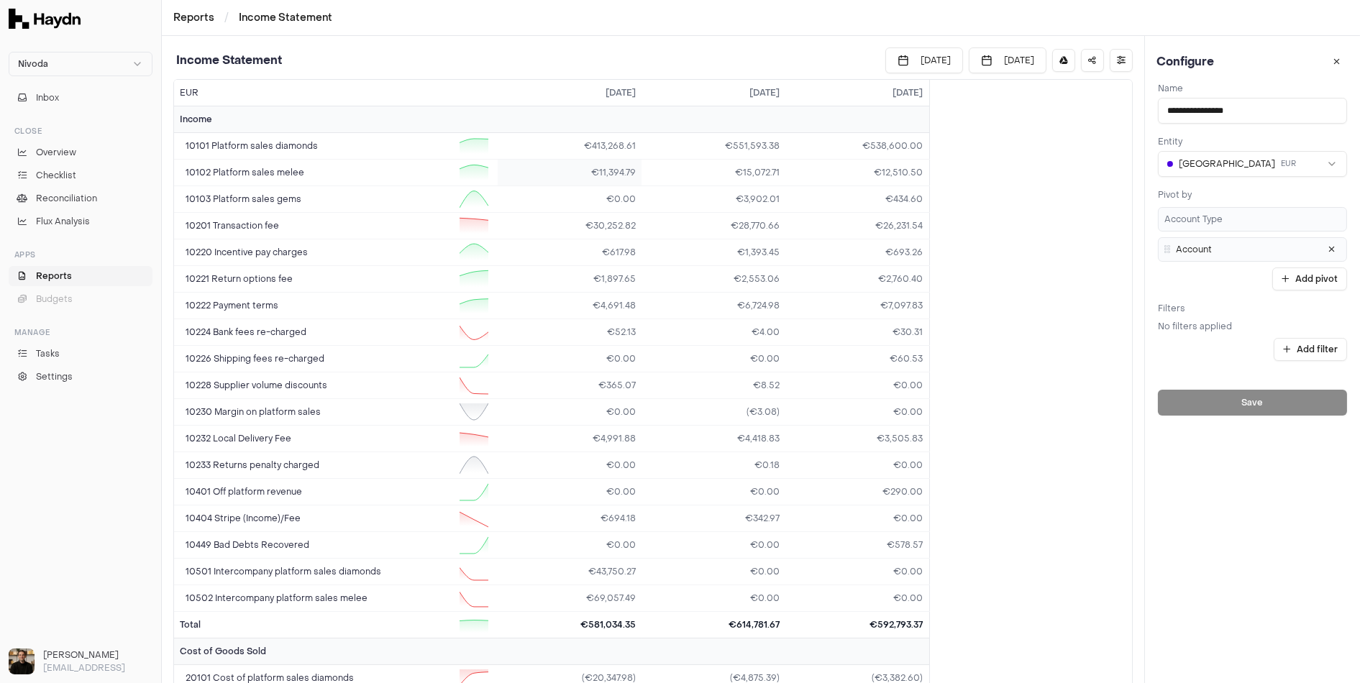
click at [611, 167] on td "€11,394.79" at bounding box center [570, 173] width 144 height 27
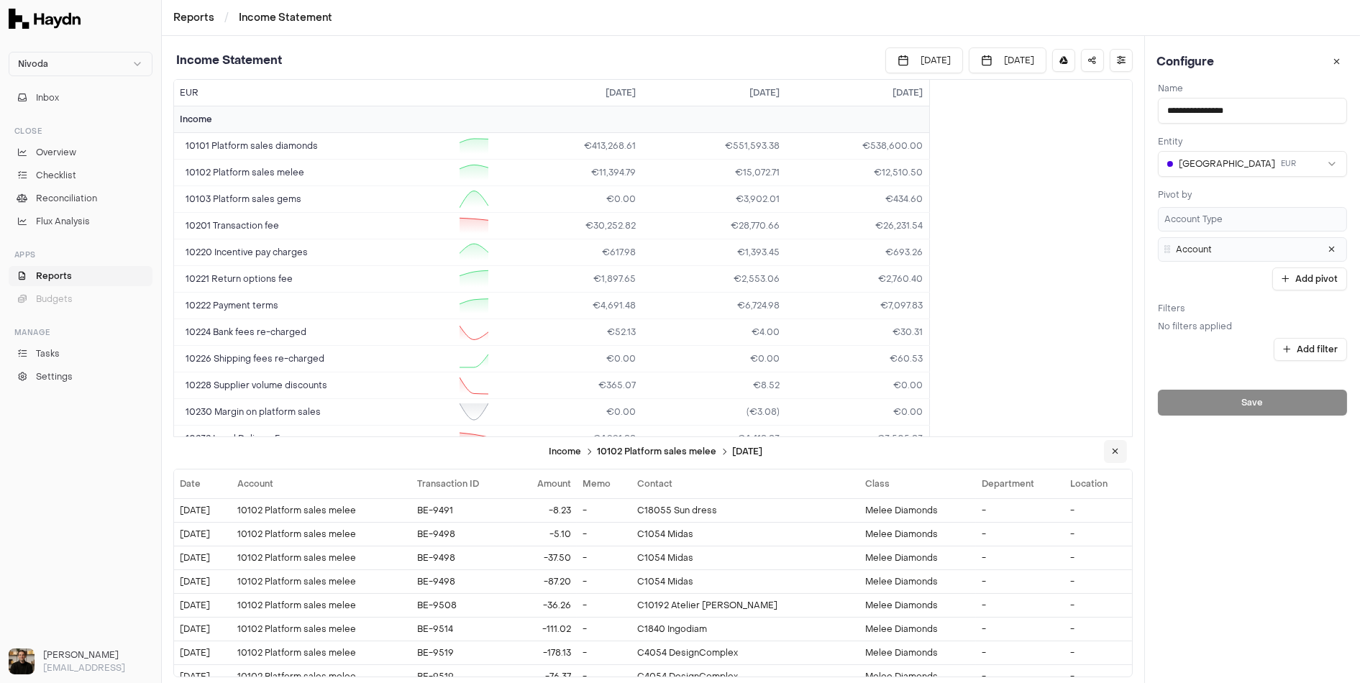
click at [1109, 454] on button at bounding box center [1115, 451] width 23 height 23
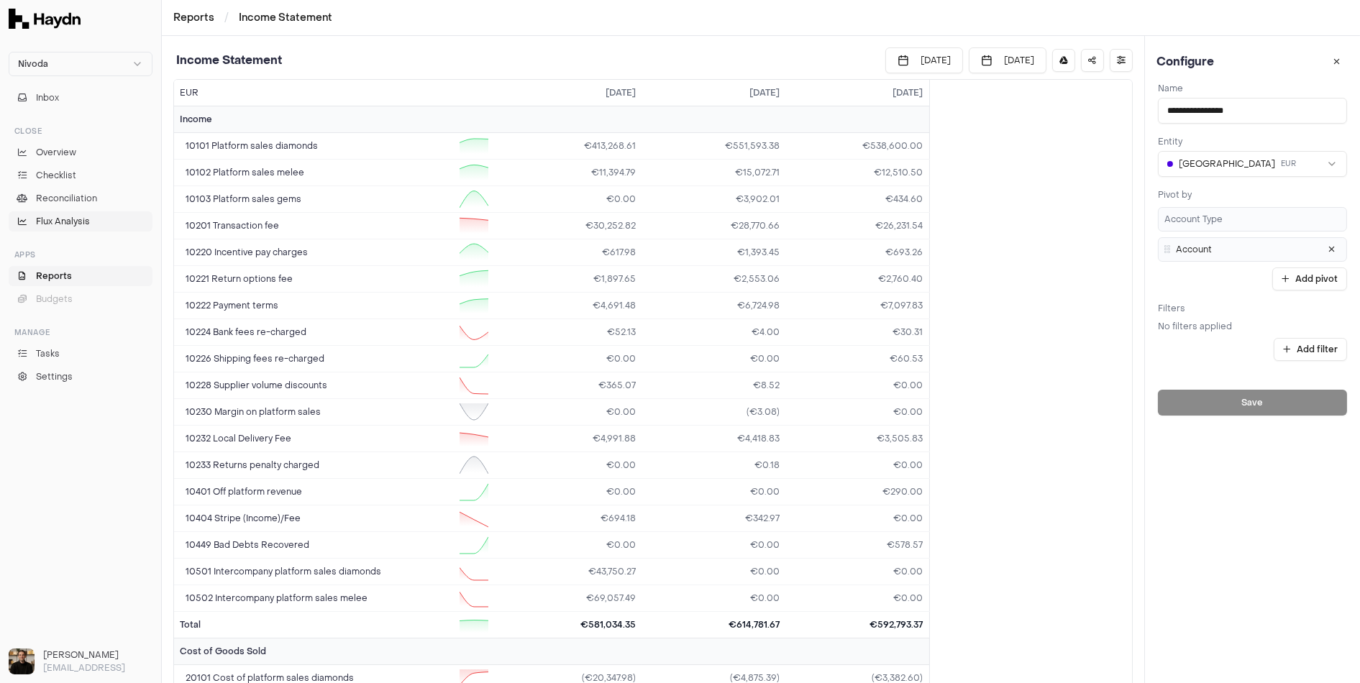
click at [86, 219] on span "Flux Analysis" at bounding box center [63, 221] width 54 height 13
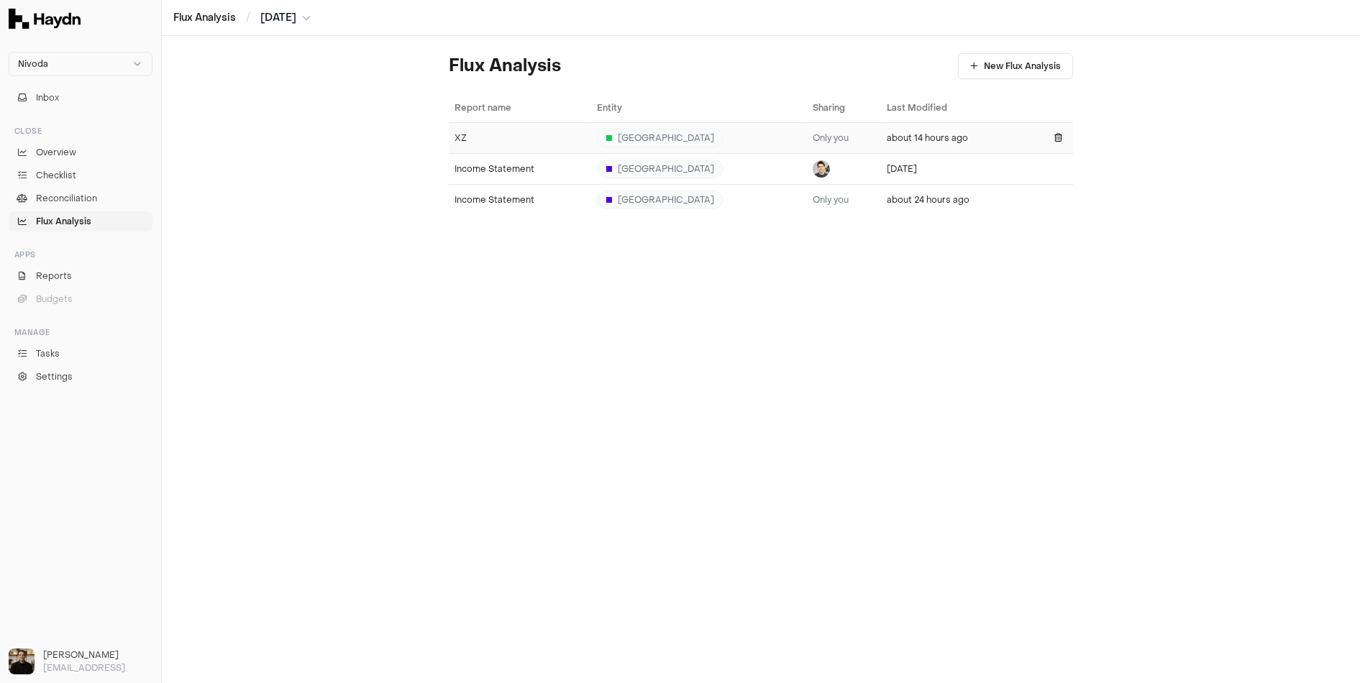
click at [477, 137] on div "XZ" at bounding box center [520, 138] width 131 height 12
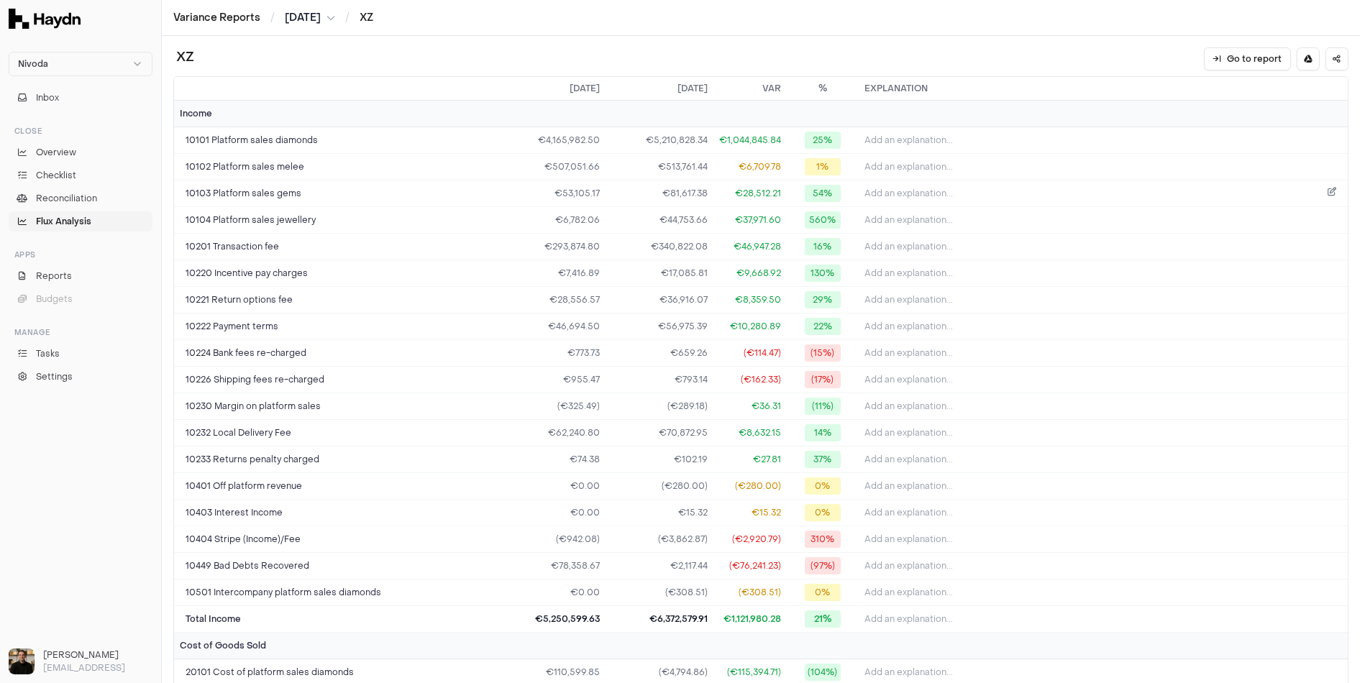
click at [911, 188] on span "Add an explanation..." at bounding box center [909, 194] width 88 height 12
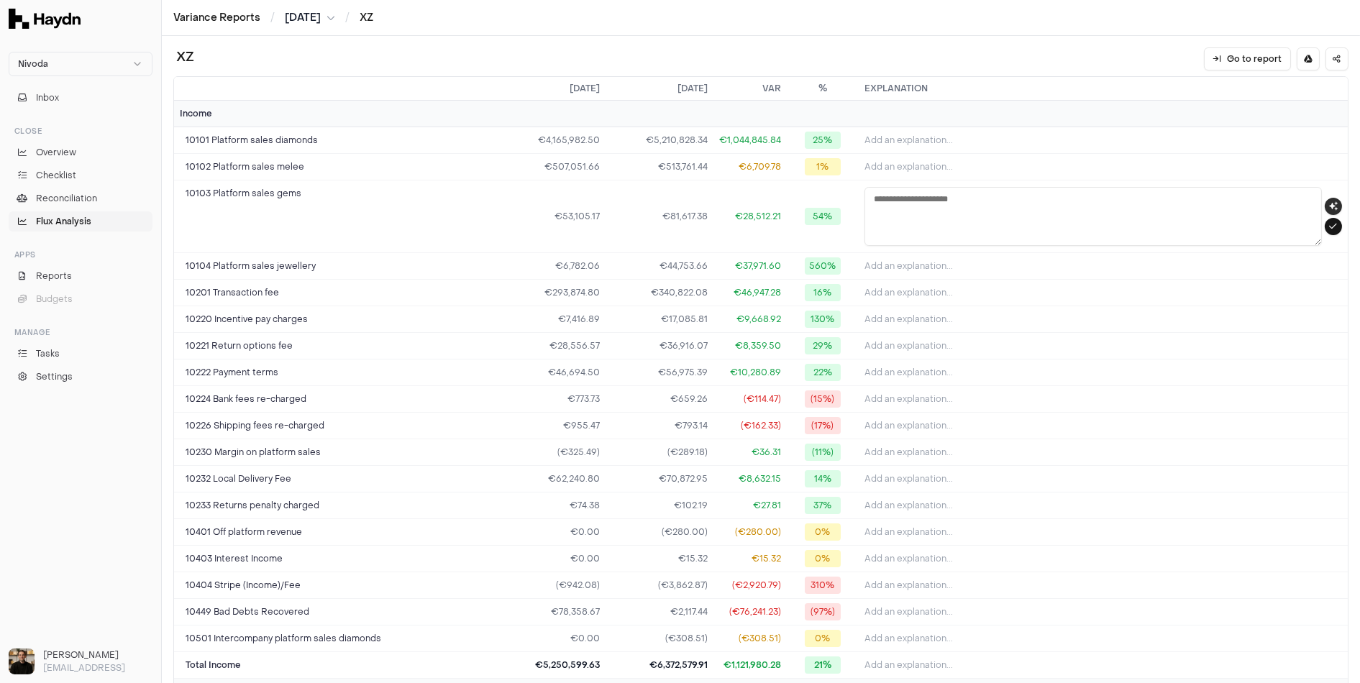
click at [1334, 202] on icon "button" at bounding box center [1333, 206] width 9 height 9
type textarea "**********"
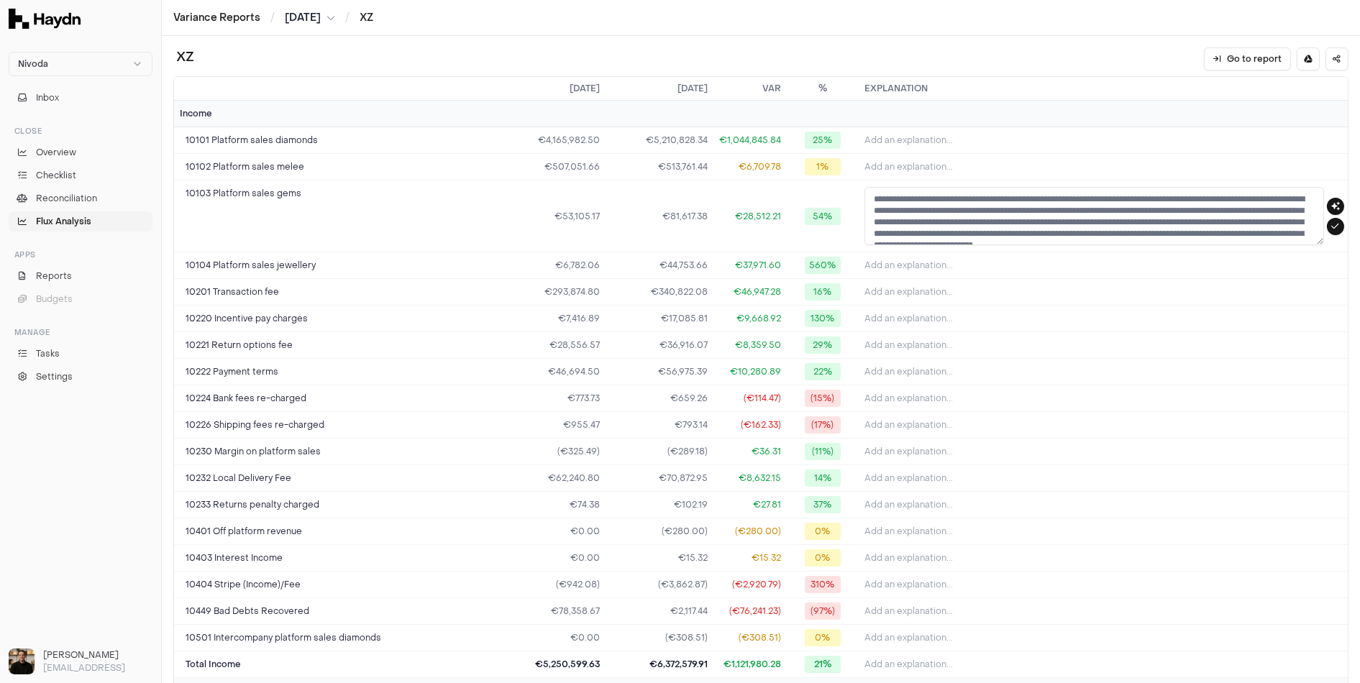
scroll to position [12, 0]
click at [1334, 222] on icon "submit" at bounding box center [1336, 226] width 8 height 9
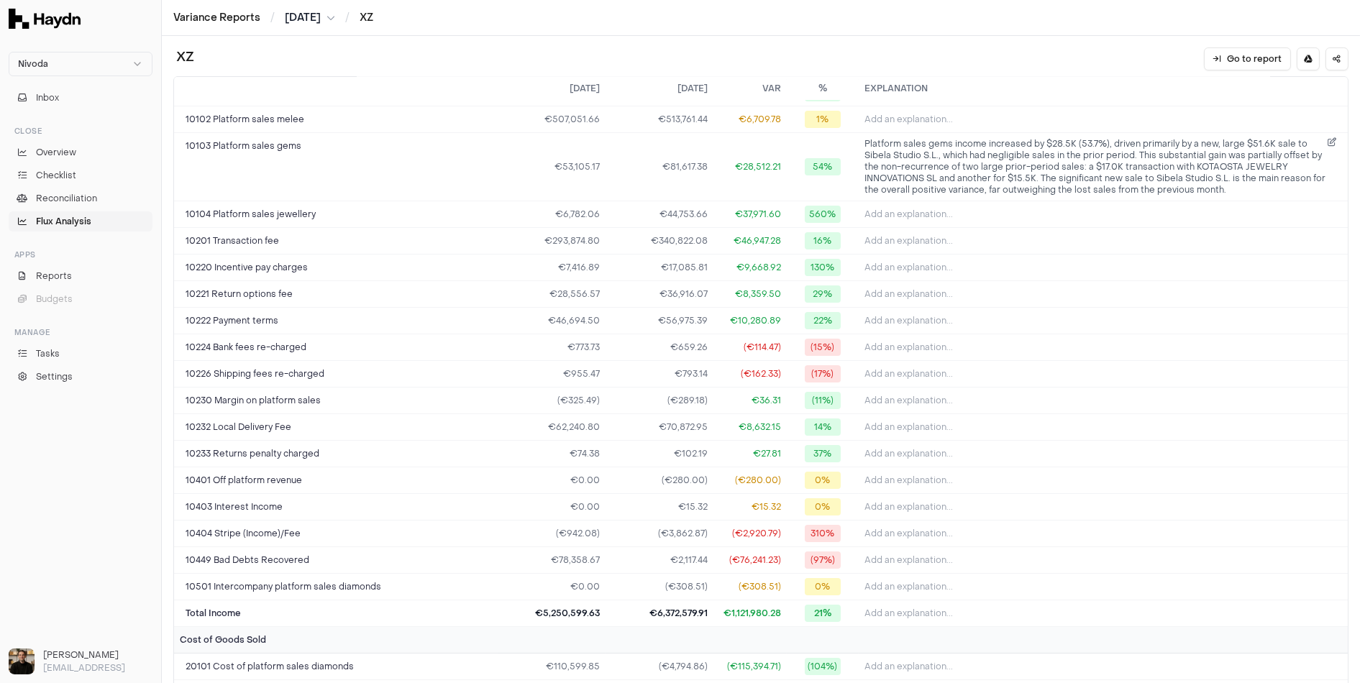
scroll to position [0, 0]
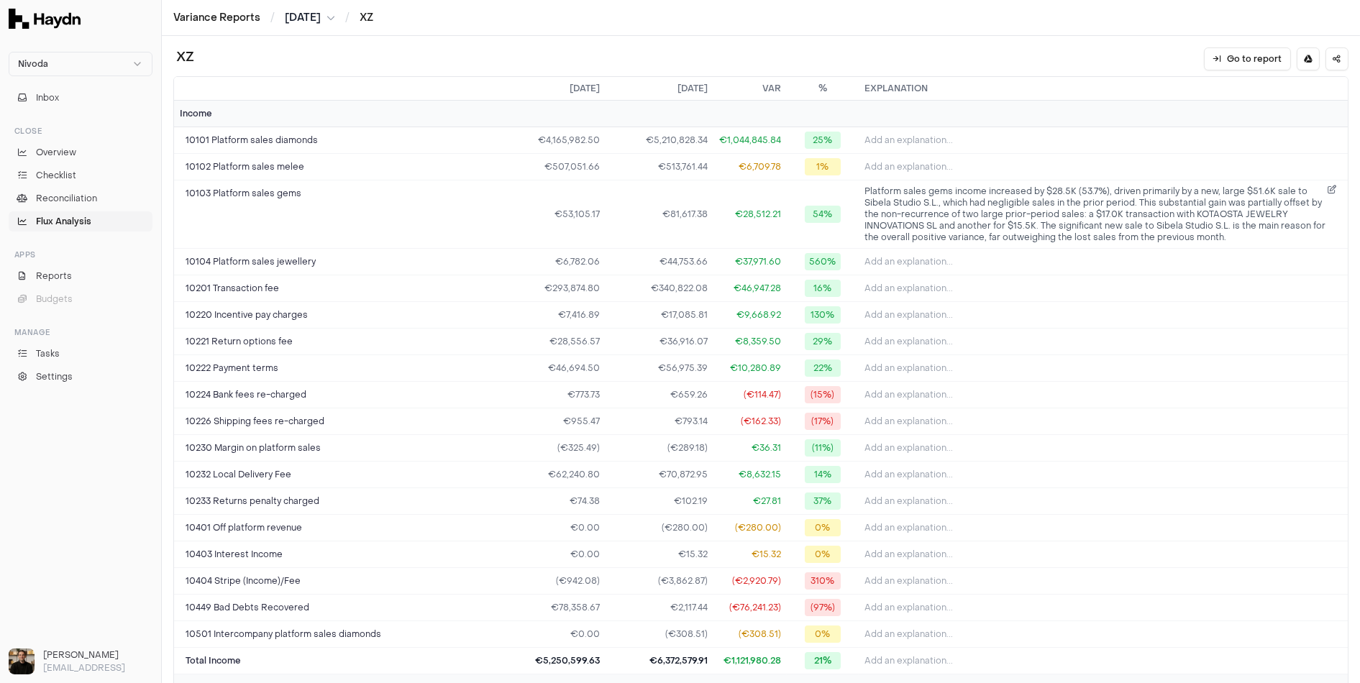
click at [1227, 222] on span "Platform sales gems income increased by $28.5K (53.7%), driven primarily by a n…" at bounding box center [1096, 215] width 463 height 58
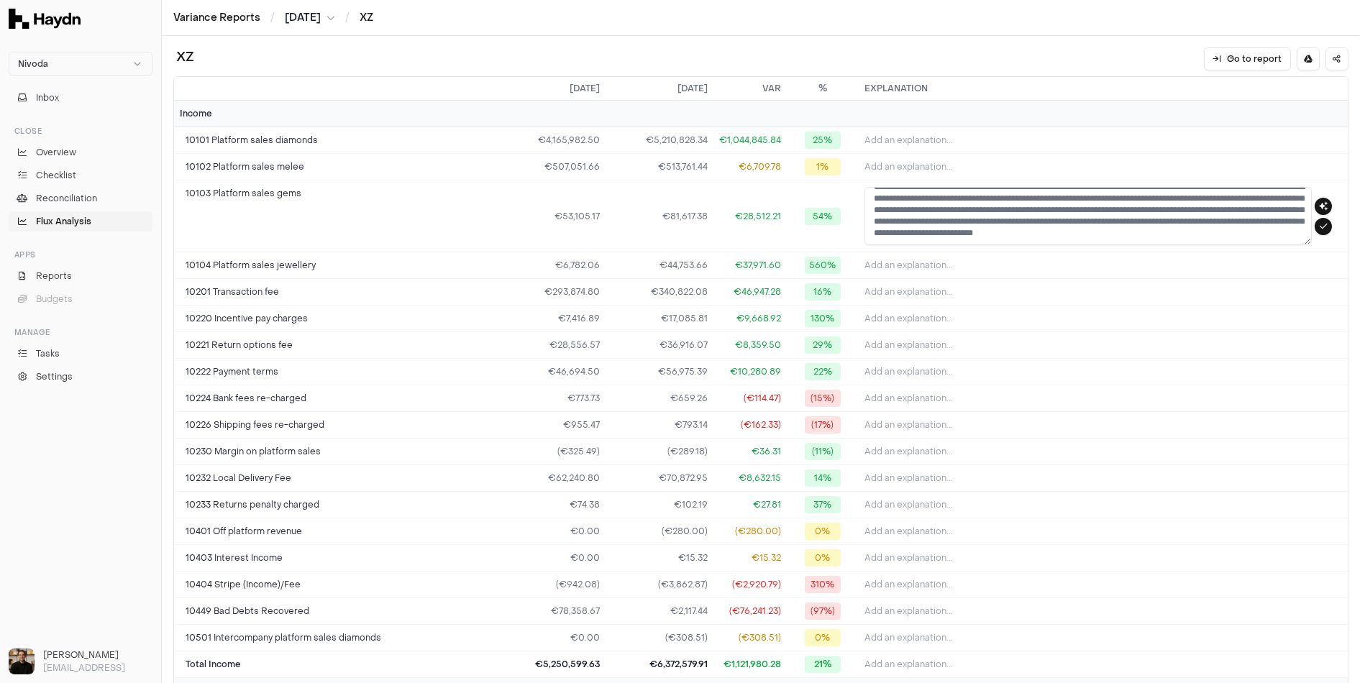
scroll to position [23, 0]
drag, startPoint x: 875, startPoint y: 202, endPoint x: 1277, endPoint y: 250, distance: 404.9
click at [978, 229] on textarea "**********" at bounding box center [1088, 216] width 447 height 58
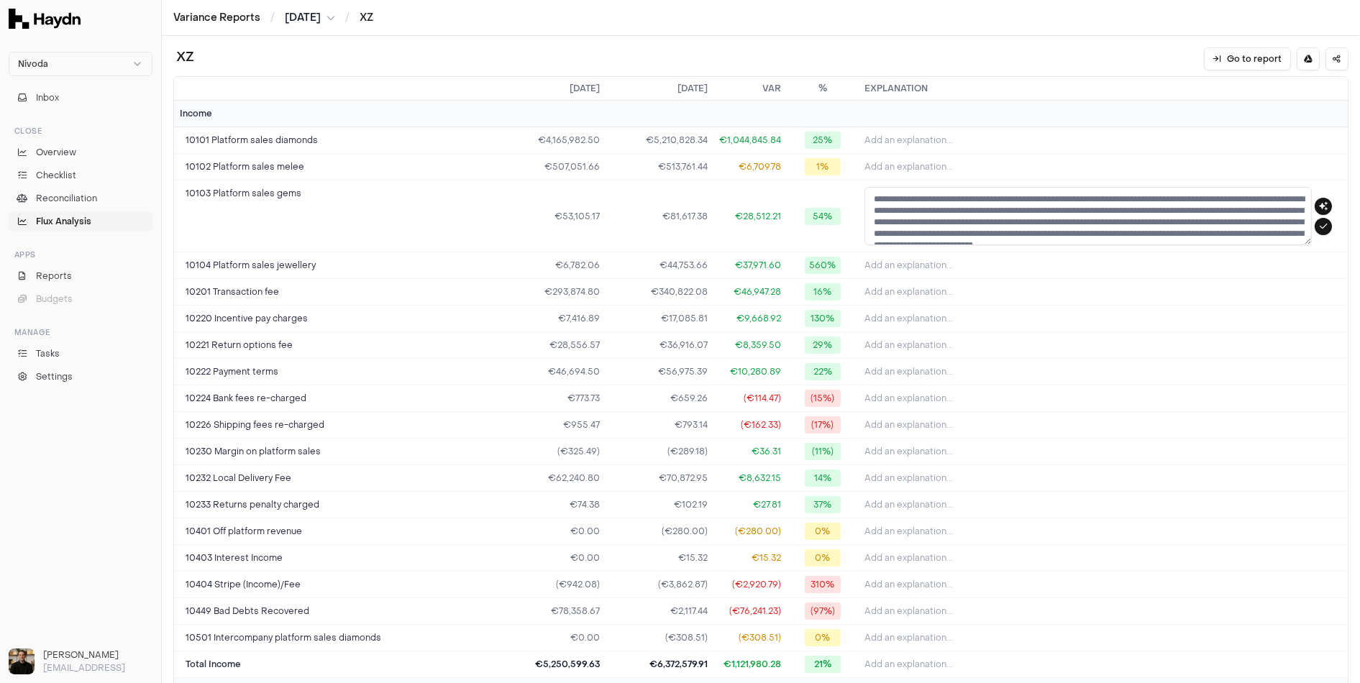
drag, startPoint x: 989, startPoint y: 234, endPoint x: 785, endPoint y: 129, distance: 229.4
click at [76, 222] on span "Flux Analysis" at bounding box center [63, 221] width 55 height 13
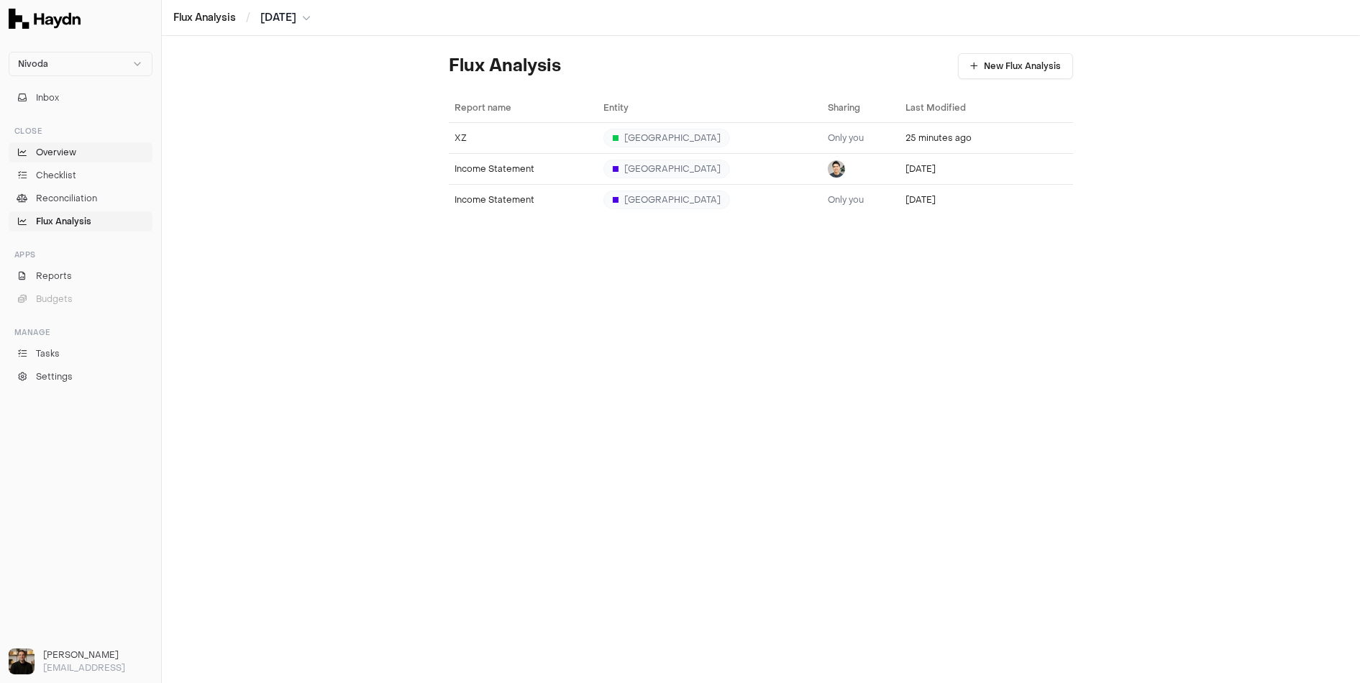
click at [47, 150] on span "Overview" at bounding box center [56, 152] width 40 height 13
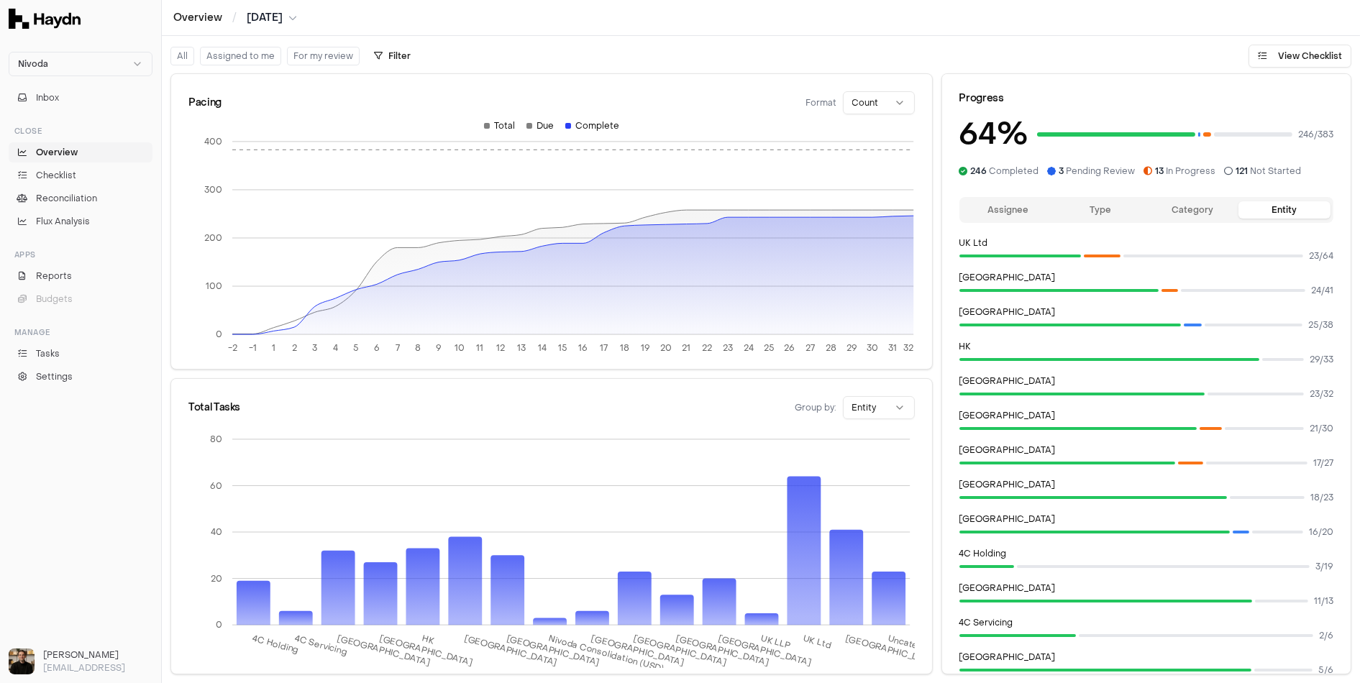
click at [875, 410] on html "Nivoda Inbox Close Overview Checklist Reconciliation Flux Analysis Apps Reports…" at bounding box center [680, 341] width 1360 height 683
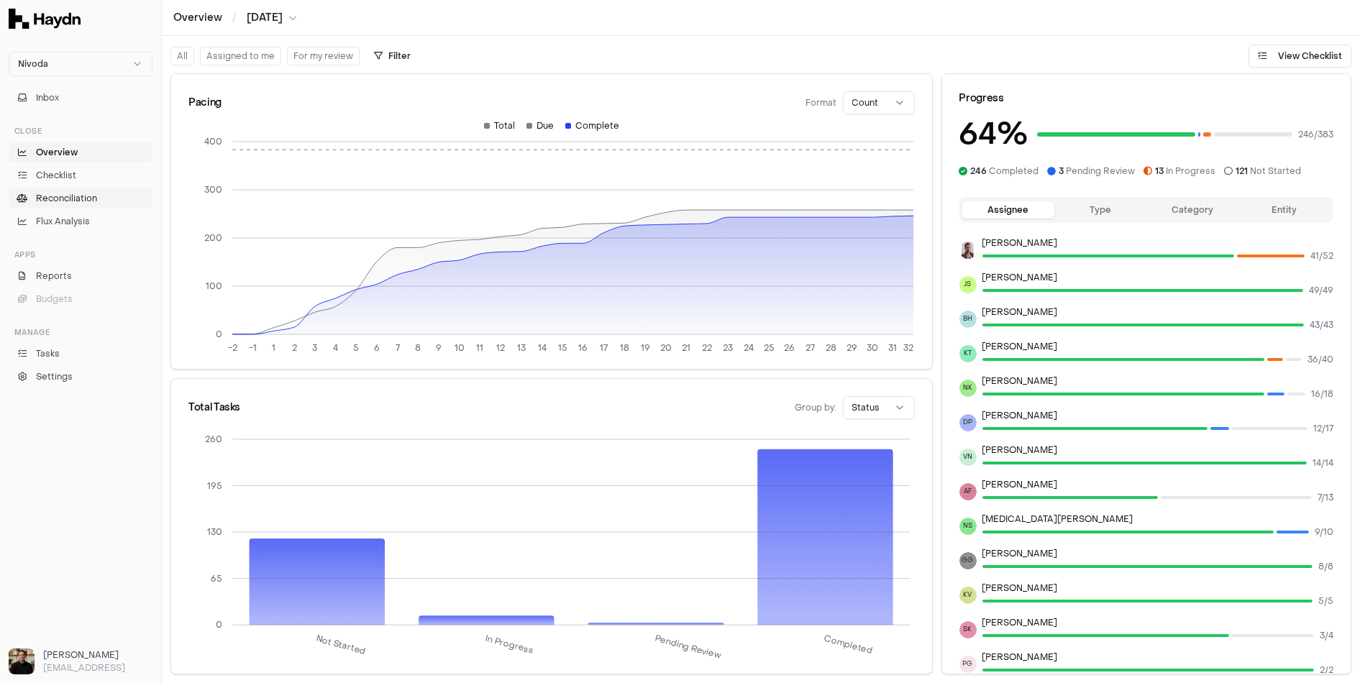
click at [72, 195] on span "Reconciliation" at bounding box center [66, 198] width 61 height 13
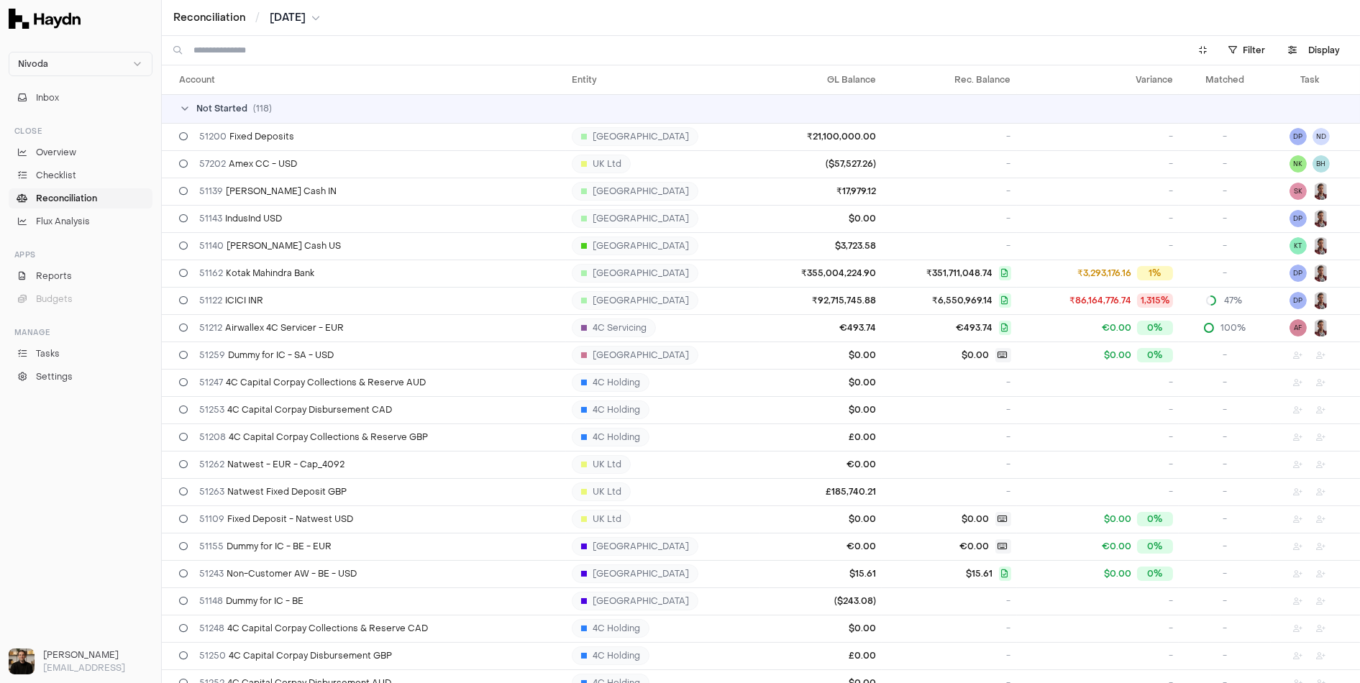
click at [266, 105] on span "( 118 )" at bounding box center [262, 109] width 19 height 12
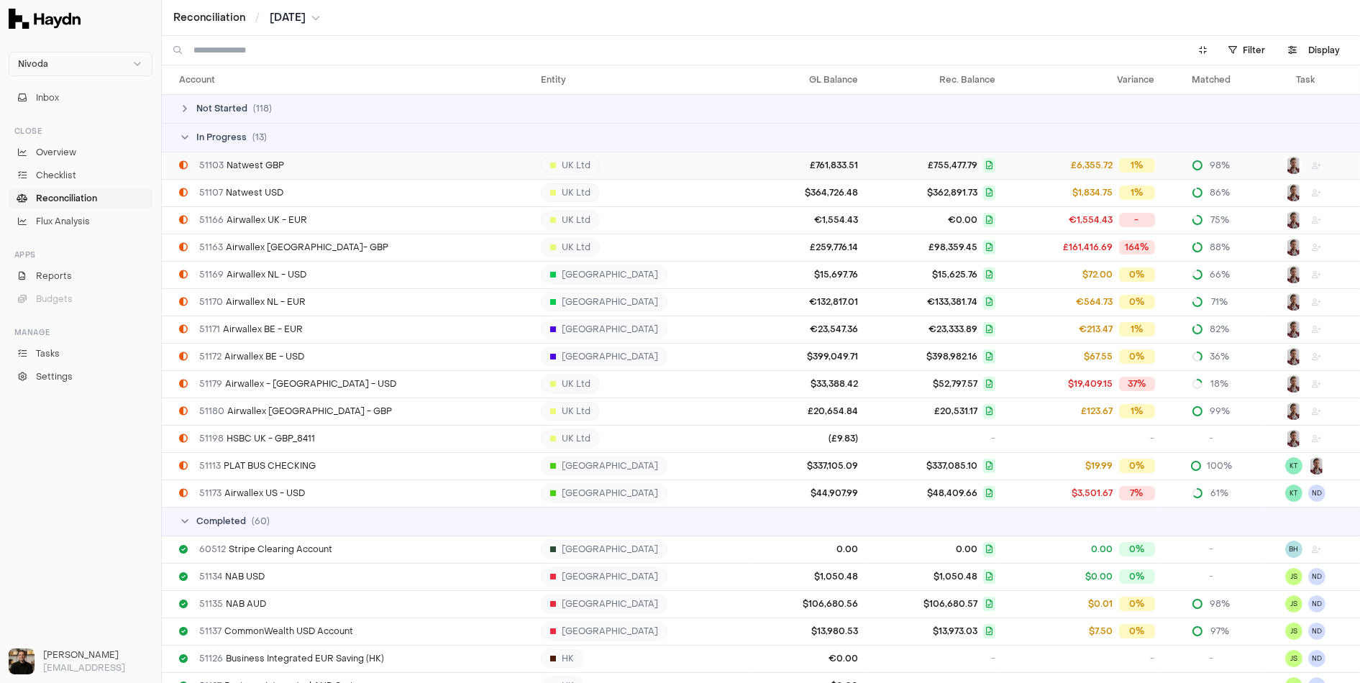
click at [298, 171] on td "51103 Natwest GBP" at bounding box center [348, 165] width 373 height 27
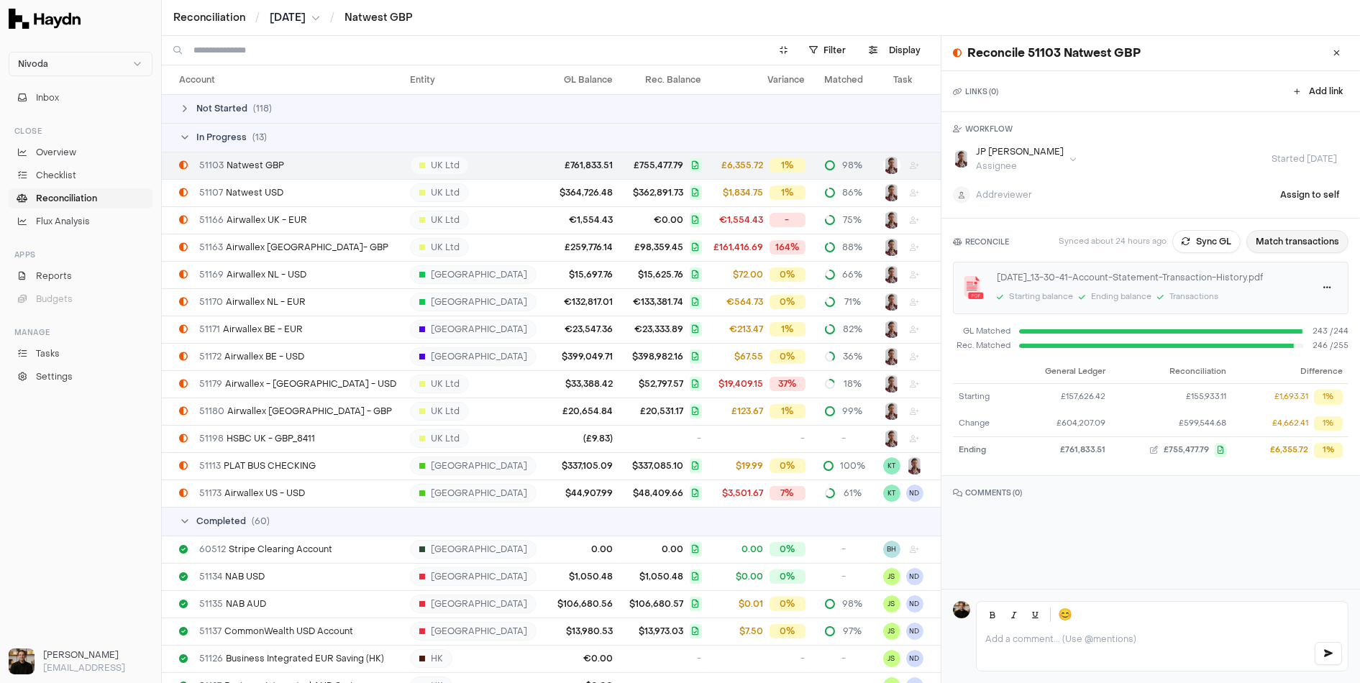
click at [1299, 235] on button "Match transactions" at bounding box center [1298, 241] width 102 height 23
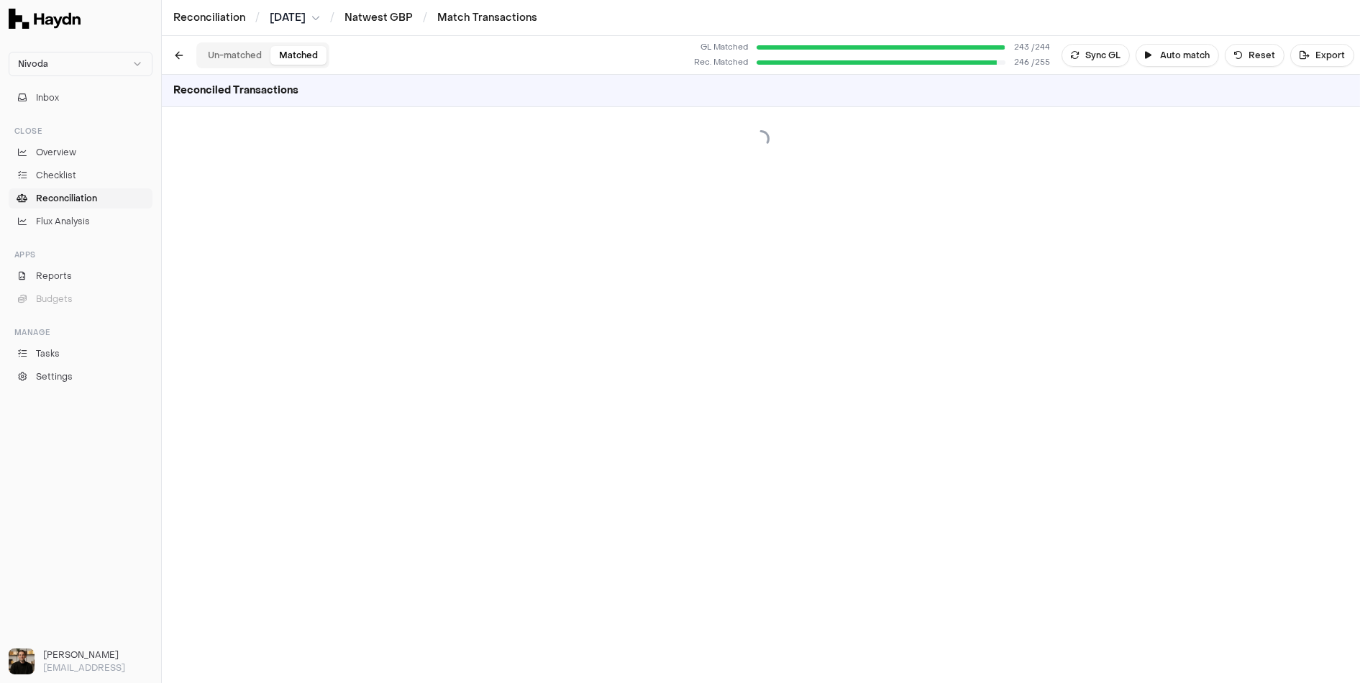
click at [294, 55] on button "Matched" at bounding box center [298, 55] width 56 height 19
click at [243, 54] on button "Un-matched" at bounding box center [234, 55] width 71 height 19
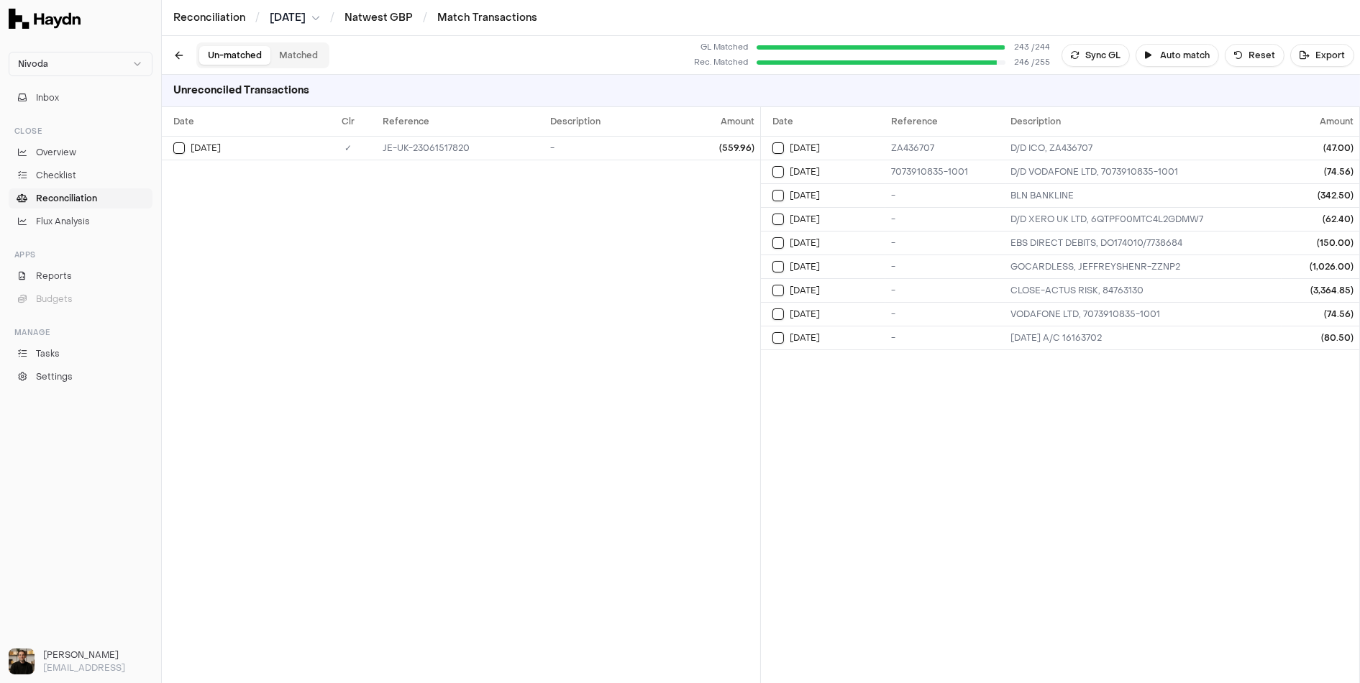
drag, startPoint x: 1262, startPoint y: 54, endPoint x: 1239, endPoint y: 91, distance: 43.9
click at [1262, 54] on button "Reset" at bounding box center [1255, 55] width 60 height 23
